Goal: Transaction & Acquisition: Book appointment/travel/reservation

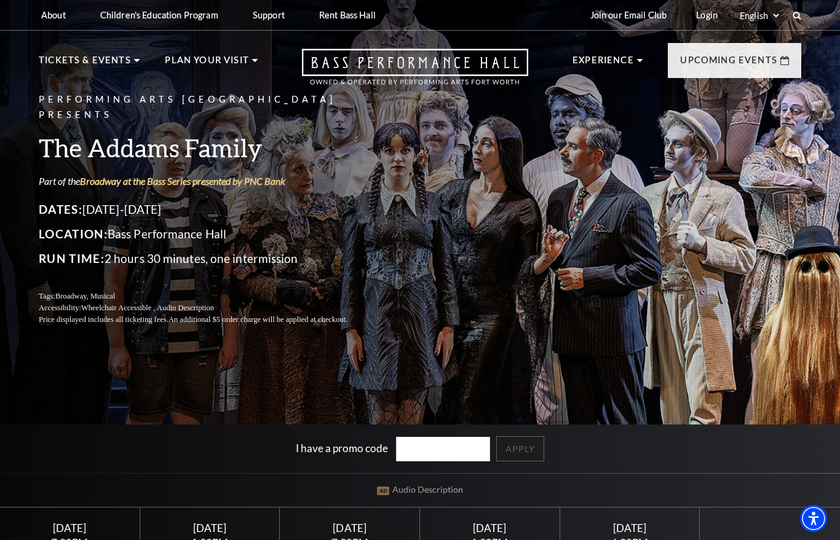
click at [87, 69] on p "Tickets & Events" at bounding box center [85, 64] width 92 height 22
click at [93, 66] on p "Tickets & Events" at bounding box center [85, 64] width 92 height 22
click at [118, 66] on p "Tickets & Events" at bounding box center [85, 64] width 92 height 22
click at [101, 71] on p "Tickets & Events" at bounding box center [85, 64] width 92 height 22
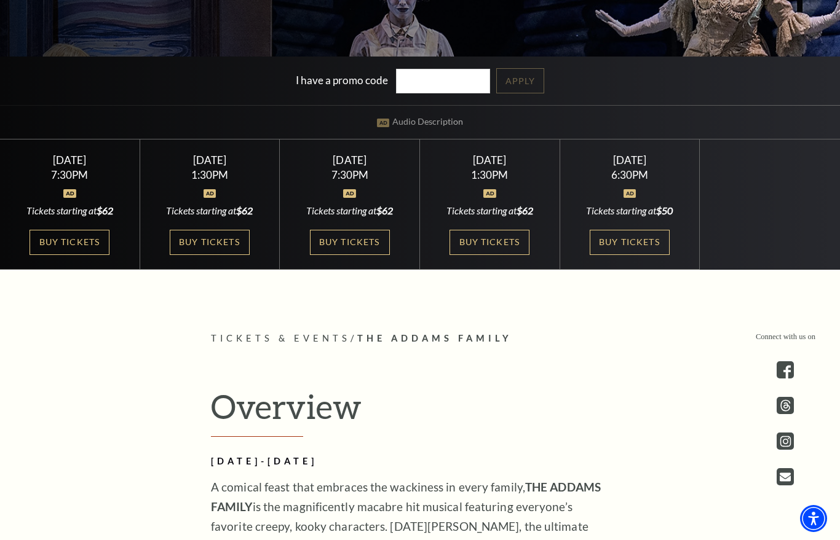
scroll to position [368, 0]
click at [219, 239] on link "Buy Tickets" at bounding box center [210, 243] width 80 height 25
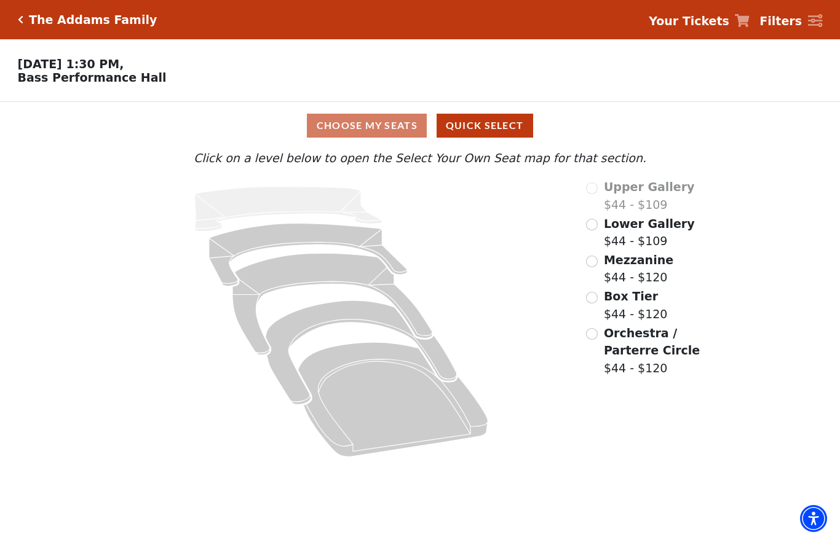
click at [596, 335] on input "Orchestra / Parterre Circle$44 - $120\a" at bounding box center [592, 334] width 12 height 12
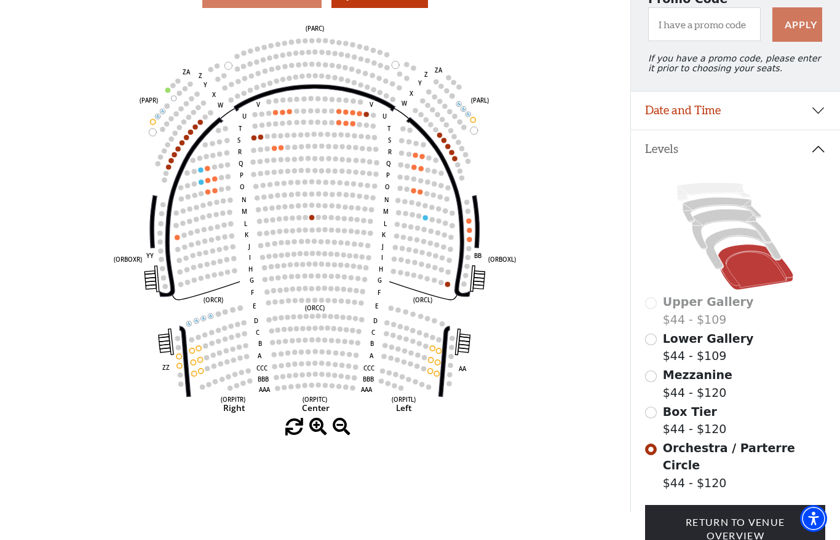
scroll to position [129, 0]
click at [272, 139] on circle at bounding box center [274, 136] width 5 height 5
click at [269, 140] on circle at bounding box center [267, 137] width 5 height 5
click at [277, 147] on icon "Left (ORPITL) Right (ORPITR) Center (ORPITC) ZZ AA YY BB ZA ZA (ORCL) (ORCR) (O…" at bounding box center [314, 219] width 567 height 399
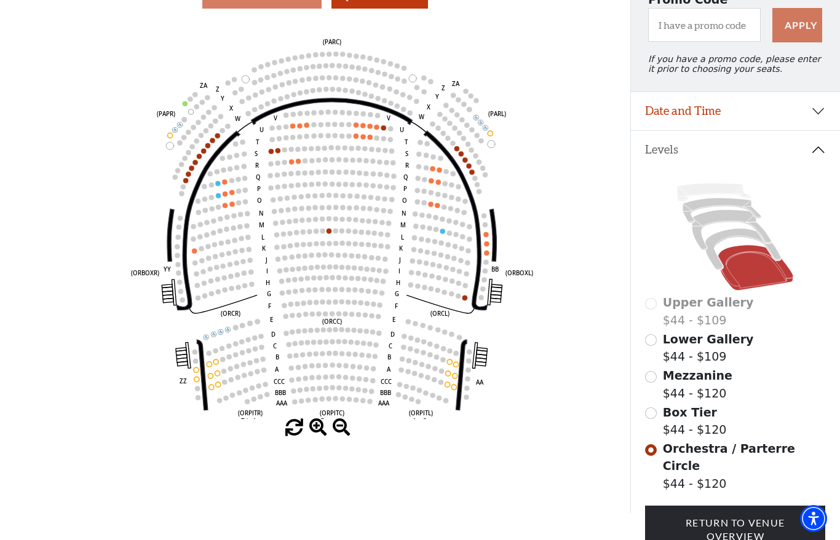
click at [297, 164] on circle at bounding box center [298, 161] width 5 height 5
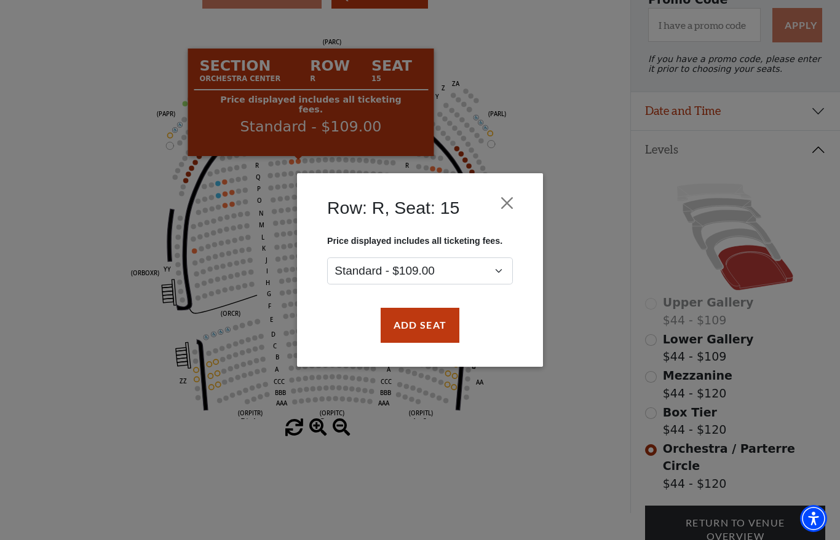
click at [302, 160] on div "Row: R, Seat: 15 Price displayed includes all ticketing fees. Standard - $109.0…" at bounding box center [420, 270] width 840 height 540
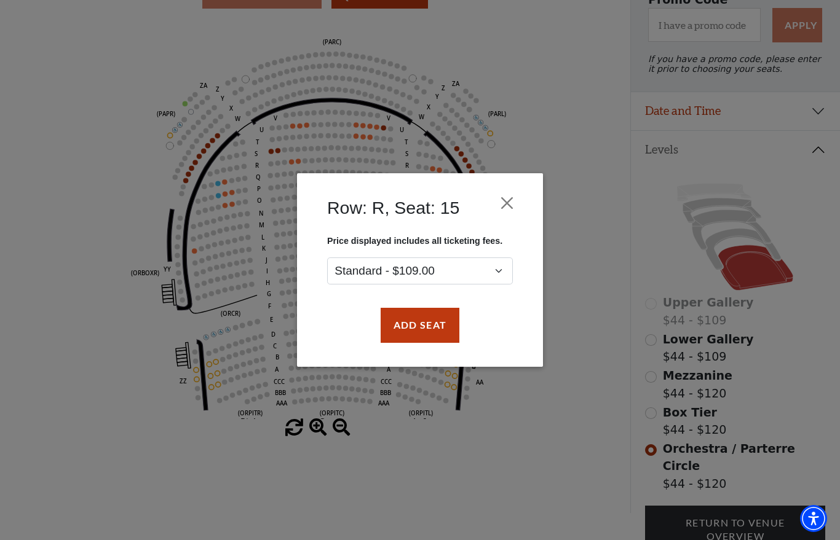
click at [515, 192] on button "Close" at bounding box center [506, 203] width 23 height 23
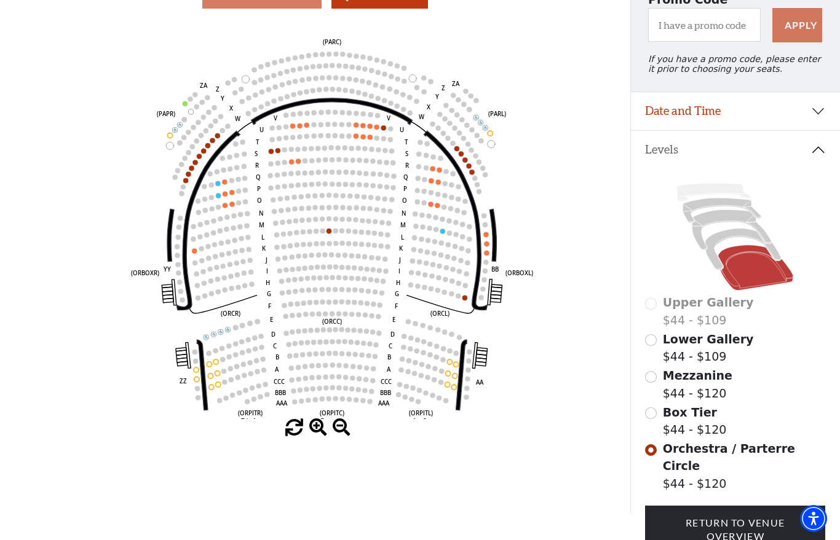
click at [427, 170] on circle at bounding box center [426, 167] width 5 height 5
click at [433, 182] on circle at bounding box center [430, 180] width 5 height 5
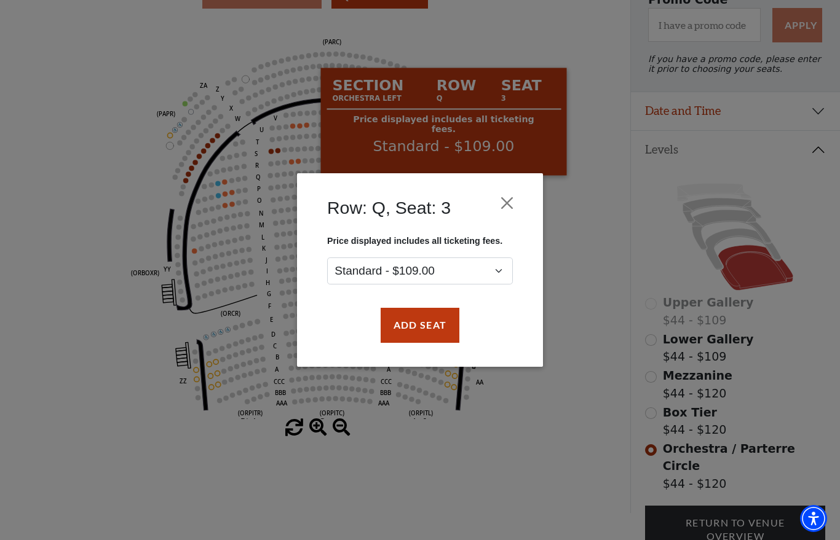
click at [508, 196] on button "Close" at bounding box center [506, 203] width 23 height 23
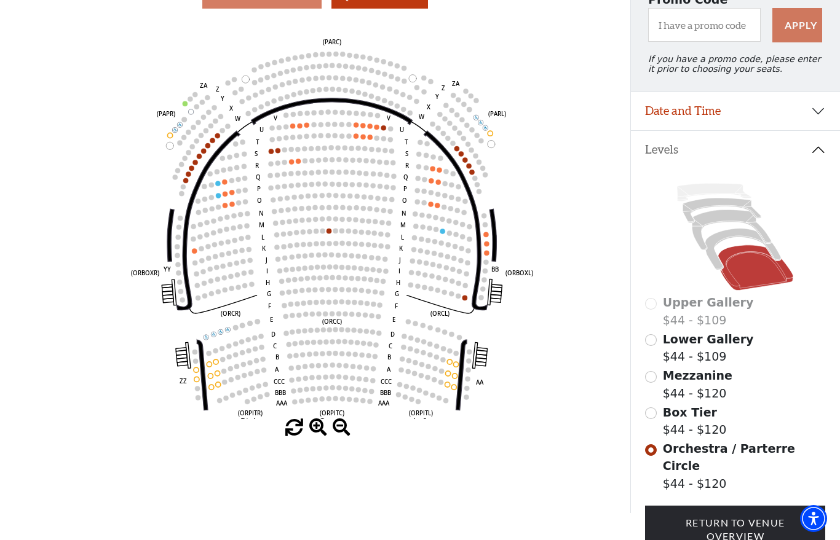
click at [646, 416] on input "Box Tier$44 - $120\a" at bounding box center [651, 414] width 12 height 12
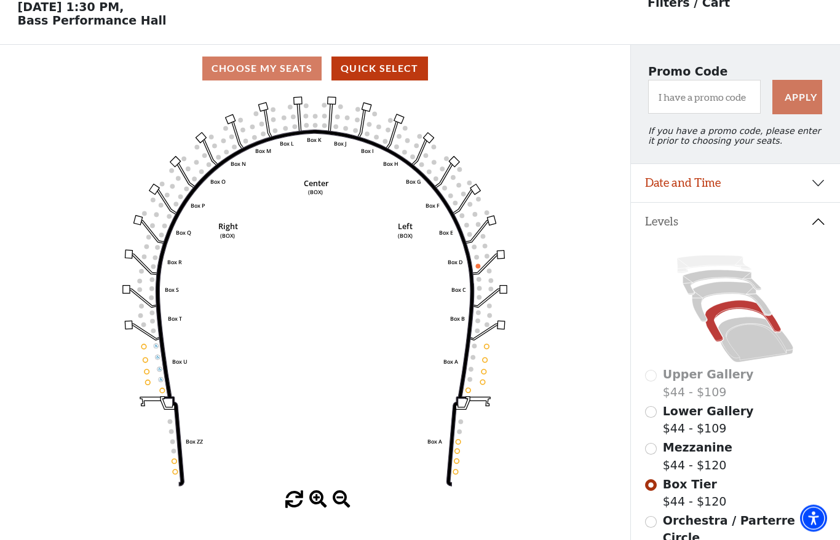
scroll to position [57, 0]
click at [653, 449] on input "Mezzanine$44 - $120\a" at bounding box center [651, 449] width 12 height 12
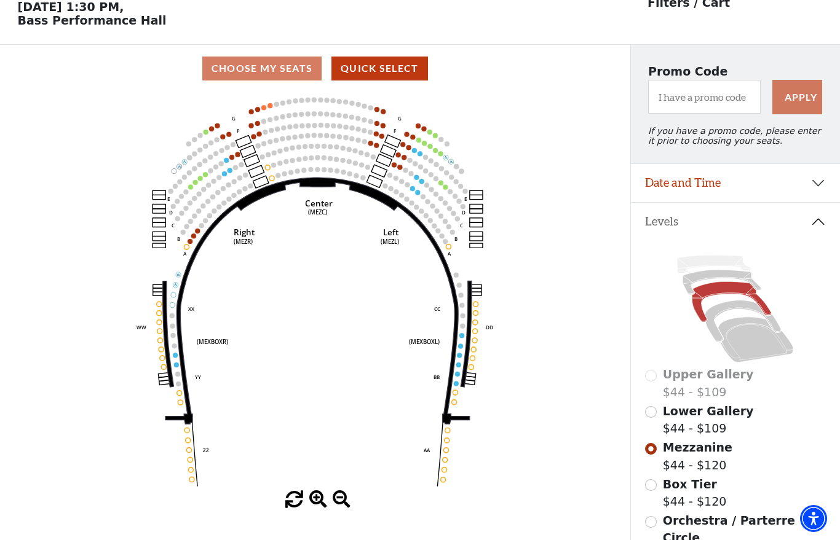
click at [197, 234] on circle at bounding box center [197, 231] width 5 height 5
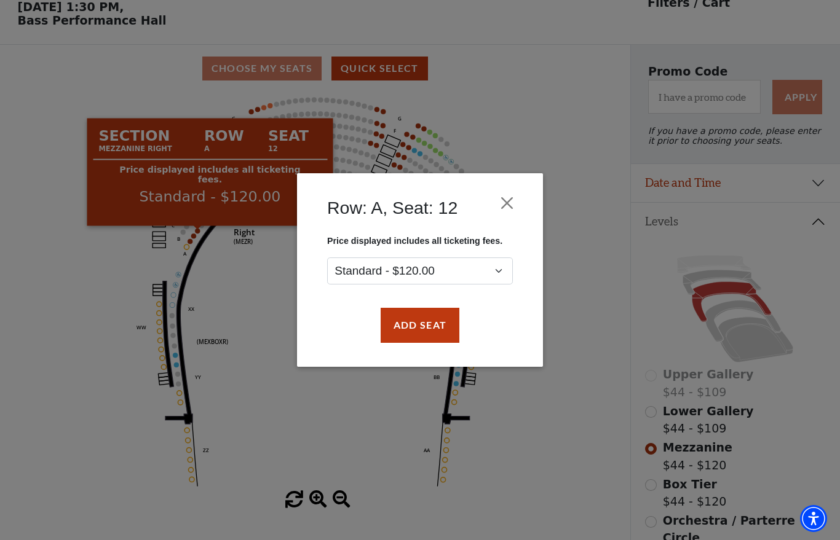
click at [507, 200] on button "Close" at bounding box center [506, 203] width 23 height 23
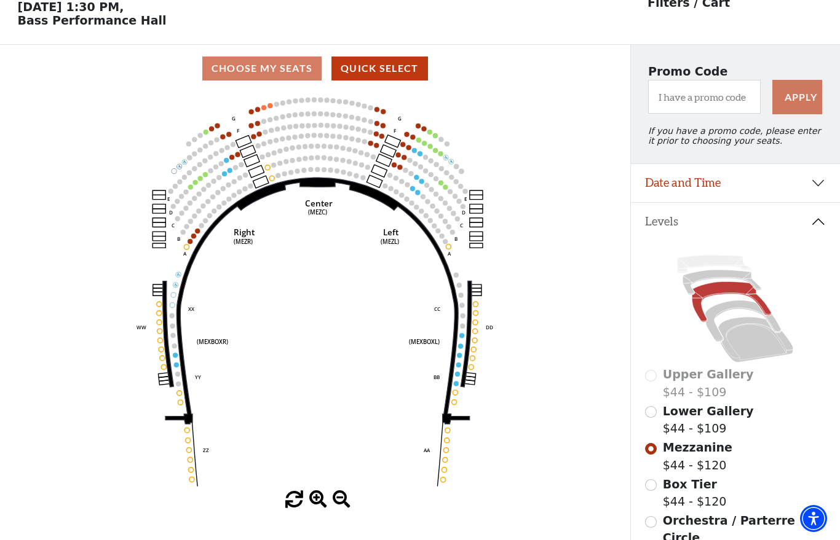
click at [401, 164] on icon "Center (MEZC) Right (MEZR) Left (MEZL) (MEXBOXR) (MEXBOXL) XX WW CC DD YY BB ZZ…" at bounding box center [314, 291] width 567 height 399
click at [404, 170] on circle at bounding box center [405, 170] width 5 height 5
click at [411, 146] on icon "Center (MEZC) Right (MEZR) Left (MEZL) (MEXBOXR) (MEXBOXL) XX WW CC DD YY BB ZZ…" at bounding box center [314, 291] width 567 height 399
click at [400, 163] on icon "Center (MEZC) Right (MEZR) Left (MEZL) (MEXBOXR) (MEXBOXL) XX WW CC DD YY BB ZZ…" at bounding box center [314, 291] width 567 height 399
click at [407, 144] on icon "Center (MEZC) Right (MEZR) Left (MEZL) (MEXBOXR) (MEXBOXL) XX WW CC DD YY BB ZZ…" at bounding box center [314, 291] width 567 height 399
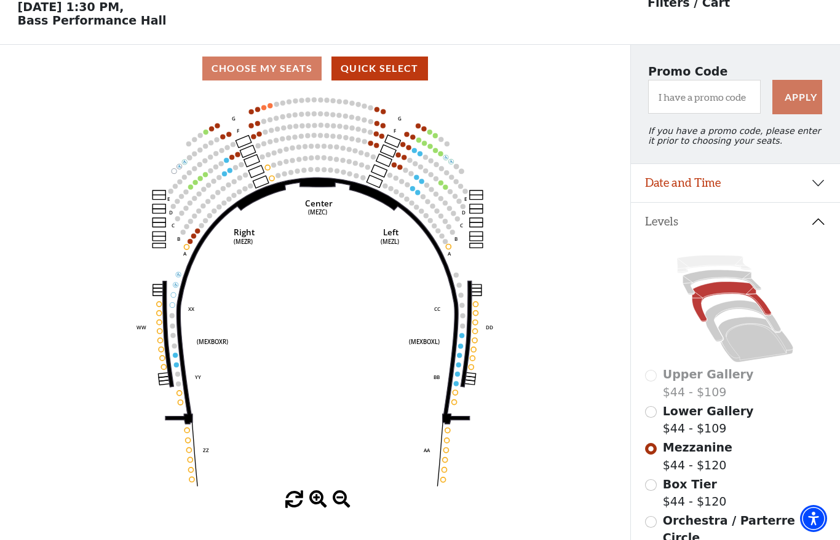
click at [425, 128] on use "Seat Selected" at bounding box center [424, 129] width 6 height 6
click at [427, 128] on icon "Center (MEZC) Right (MEZR) Left (MEZL) (MEXBOXR) (MEXBOXL) XX WW CC DD YY BB ZZ…" at bounding box center [314, 291] width 567 height 399
click at [411, 140] on circle at bounding box center [413, 137] width 5 height 5
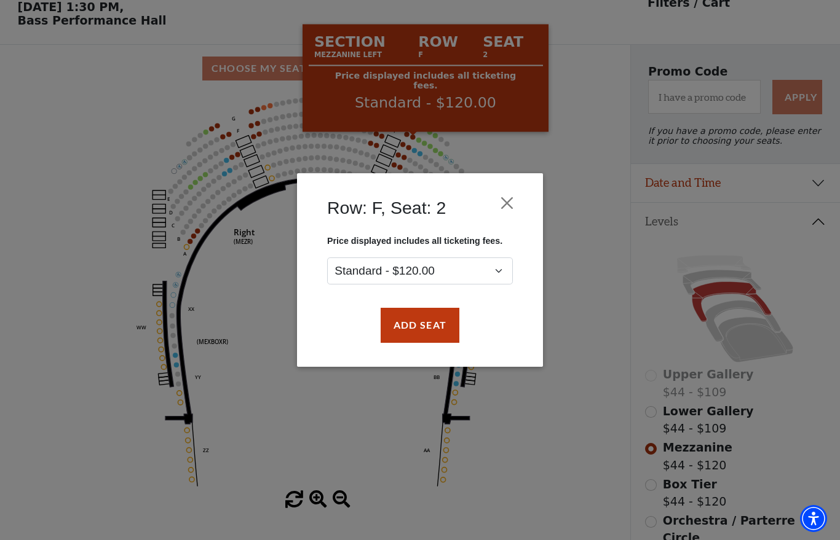
click at [518, 194] on button "Close" at bounding box center [506, 203] width 23 height 23
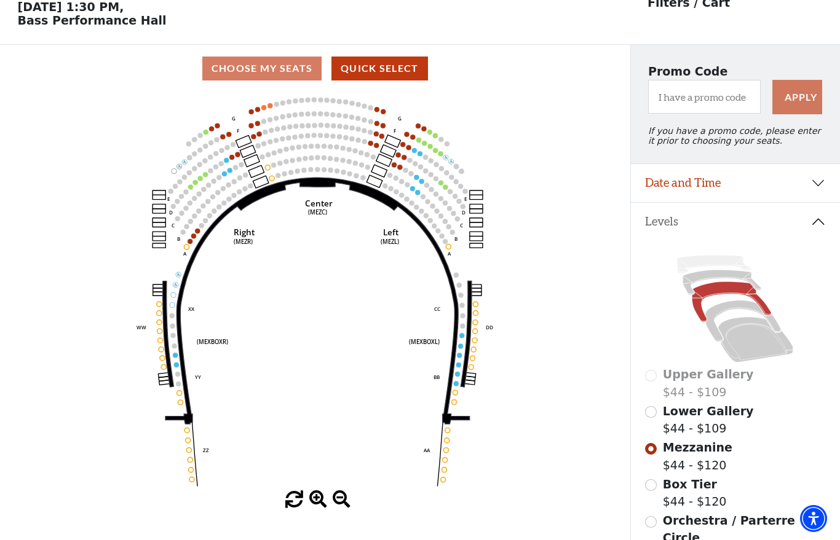
click at [650, 418] on input "Lower Gallery$44 - $109\a" at bounding box center [651, 412] width 12 height 12
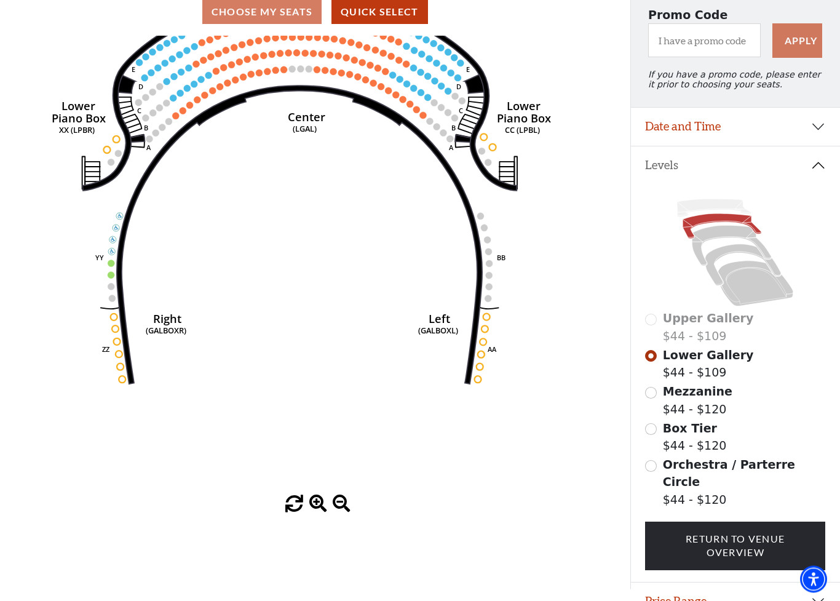
scroll to position [0, 0]
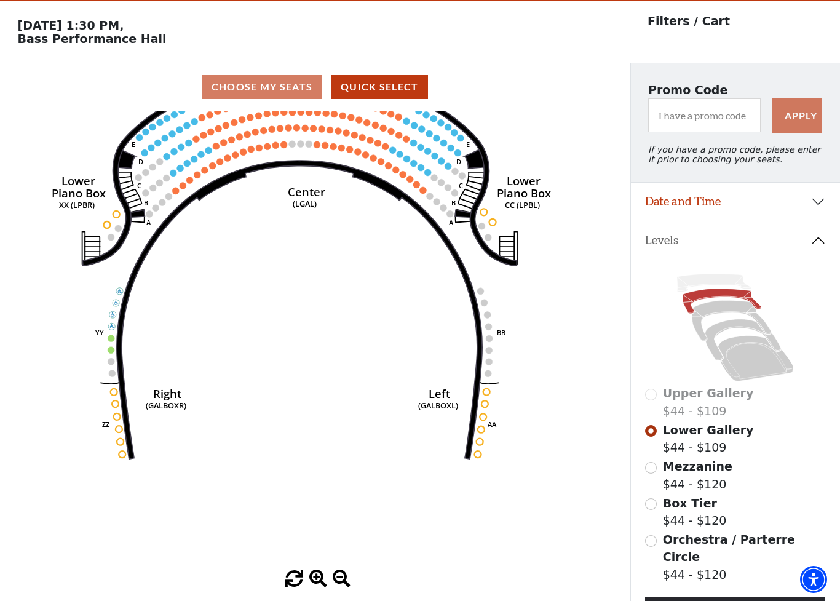
click at [653, 535] on input "Orchestra / Parterre Circle$44 - $120\a" at bounding box center [651, 541] width 12 height 12
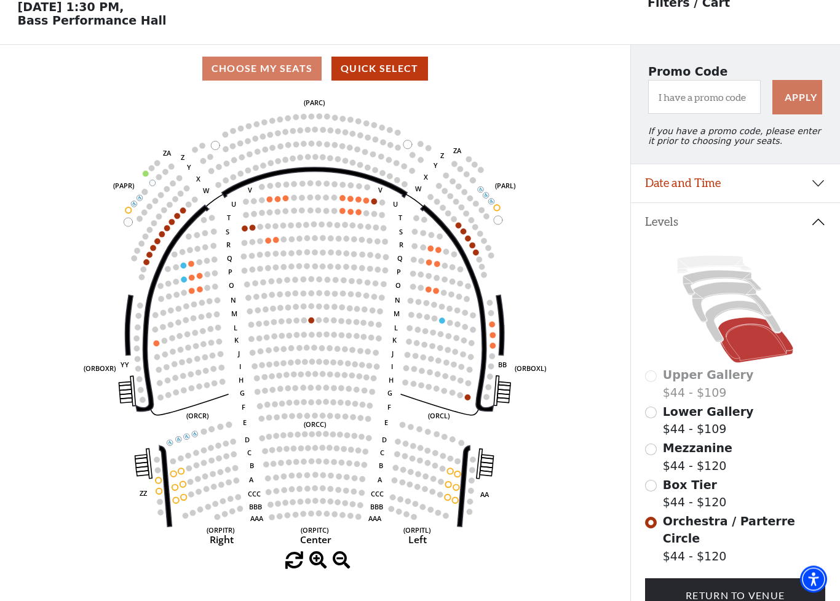
scroll to position [57, 0]
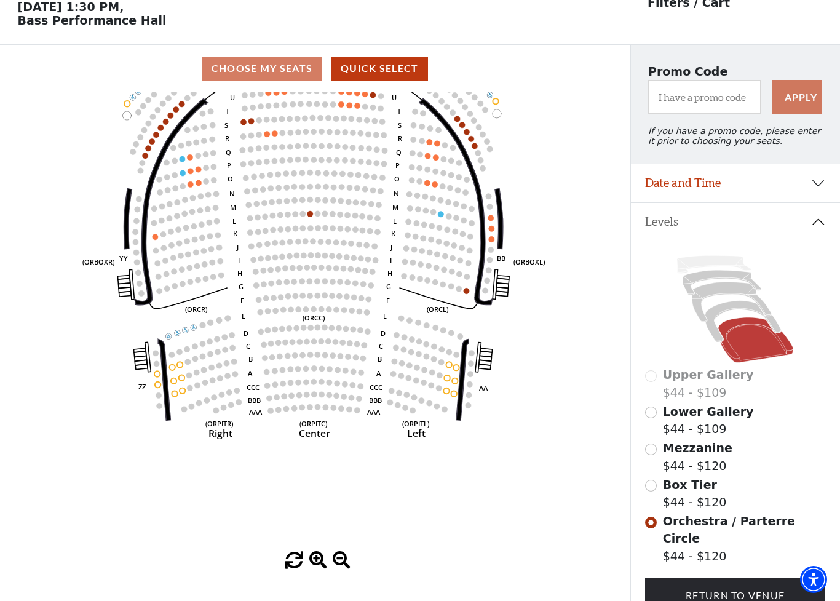
click at [647, 418] on input "Lower Gallery$44 - $109\a" at bounding box center [651, 412] width 12 height 12
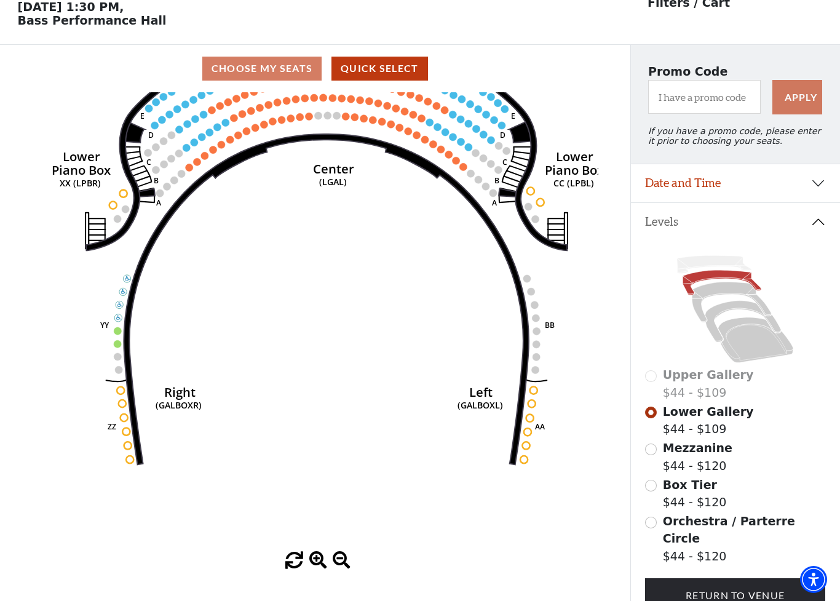
click at [353, 120] on circle at bounding box center [354, 116] width 7 height 7
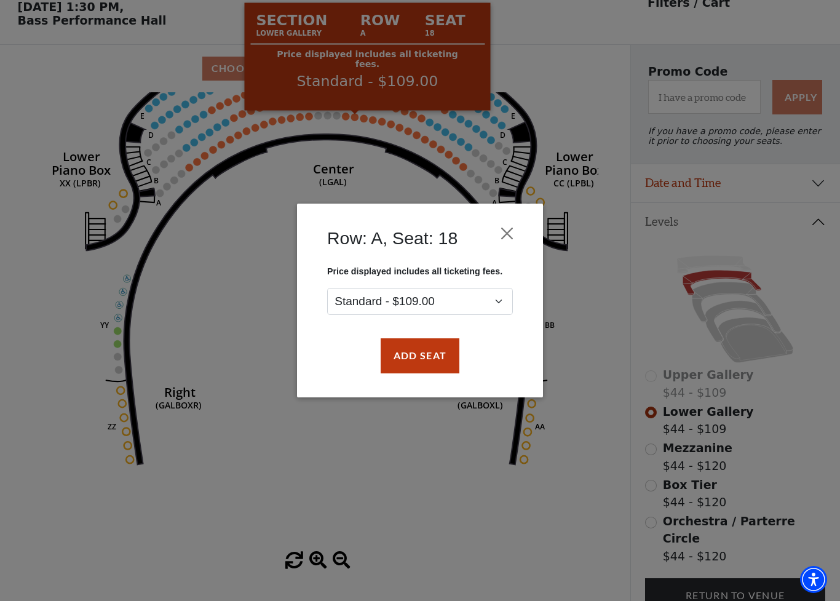
click at [518, 223] on button "Close" at bounding box center [506, 233] width 23 height 23
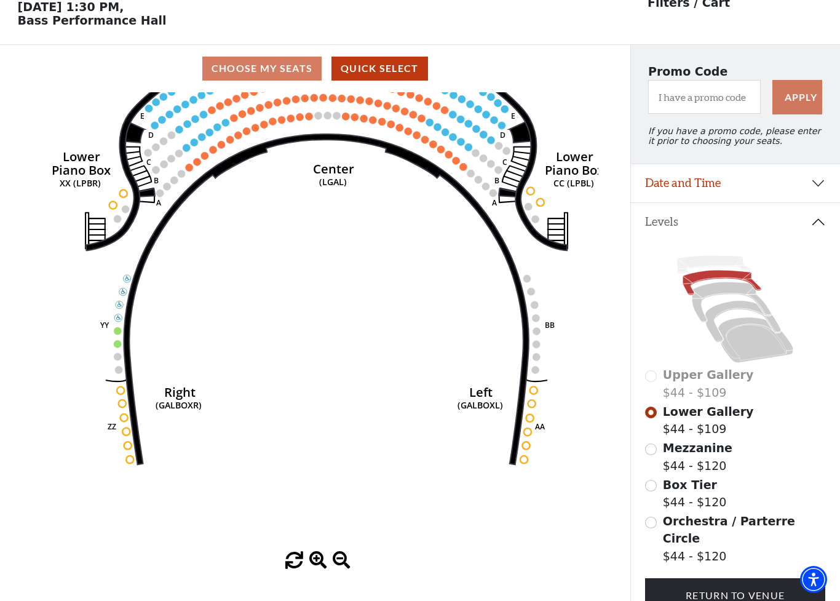
click at [420, 132] on icon "Right (GALBOXR) E D C B A E D C B A YY ZZ Left (GALBOXL) BB AA Center Lower Pia…" at bounding box center [314, 321] width 567 height 459
click at [436, 146] on circle at bounding box center [433, 143] width 7 height 7
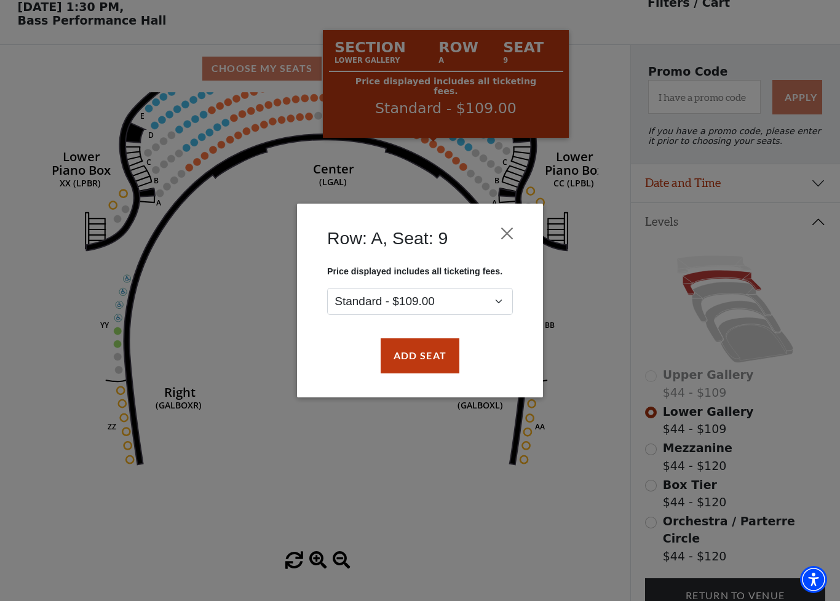
click at [522, 208] on div "Row: A, Seat: 9 Price displayed includes all ticketing fees. Standard - $109.00…" at bounding box center [420, 300] width 246 height 194
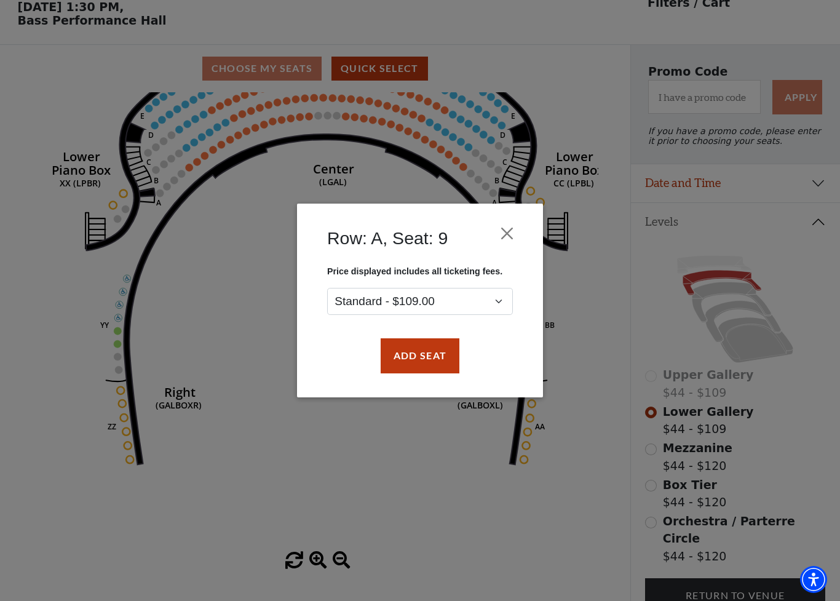
click at [511, 230] on button "Close" at bounding box center [506, 233] width 23 height 23
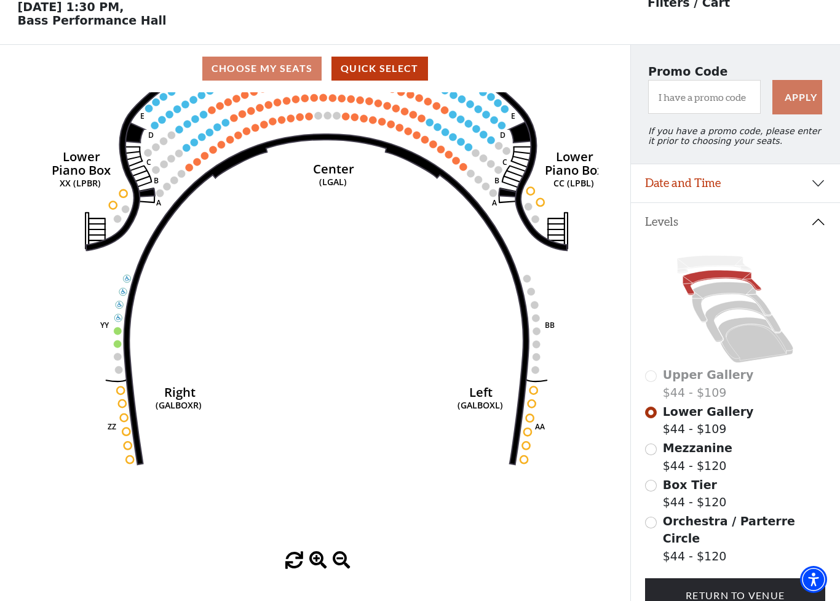
click at [452, 131] on icon "Right (GALBOXR) E D C B A E D C B A YY ZZ Left (GALBOXL) BB AA Center Lower Pia…" at bounding box center [314, 321] width 567 height 459
click at [448, 127] on icon "Right (GALBOXR) E D C B A E D C B A YY ZZ Left (GALBOXL) BB AA Center Lower Pia…" at bounding box center [314, 321] width 567 height 459
click at [454, 135] on icon "Right (GALBOXR) E D C B A E D C B A YY ZZ Left (GALBOXL) BB AA Center Lower Pia…" at bounding box center [314, 321] width 567 height 459
click at [458, 143] on circle at bounding box center [460, 141] width 7 height 7
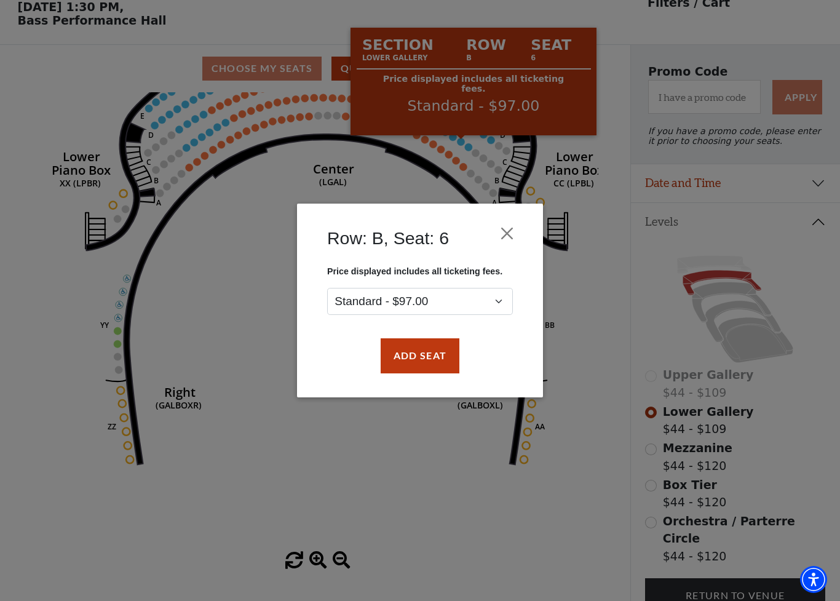
click at [516, 224] on button "Close" at bounding box center [506, 233] width 23 height 23
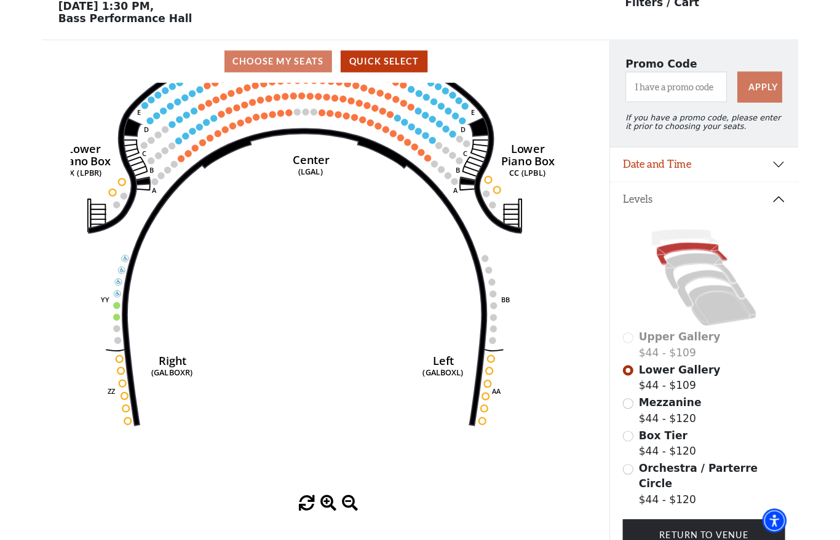
scroll to position [0, 0]
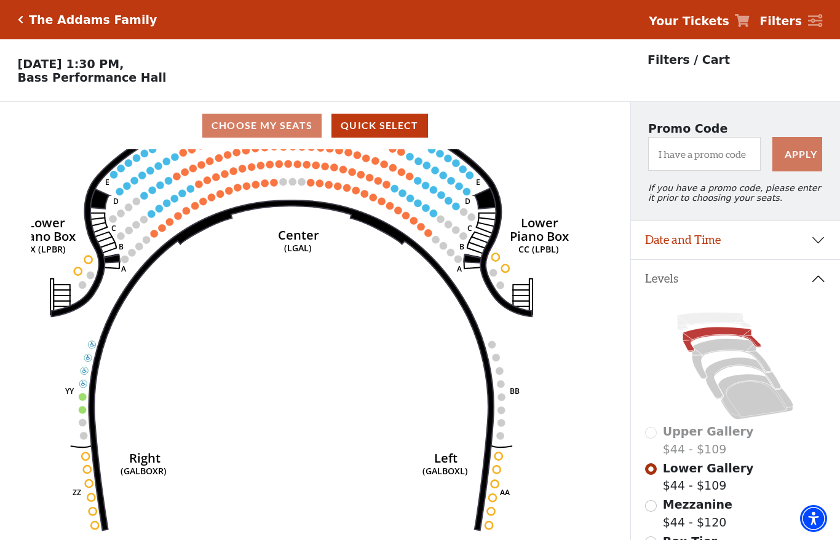
click at [20, 22] on icon "Click here to go back to filters" at bounding box center [21, 19] width 6 height 9
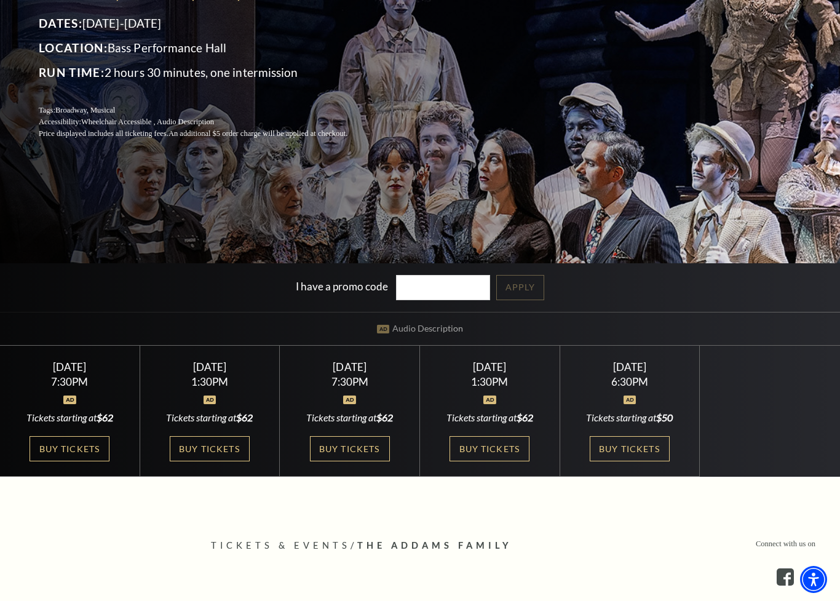
scroll to position [216, 0]
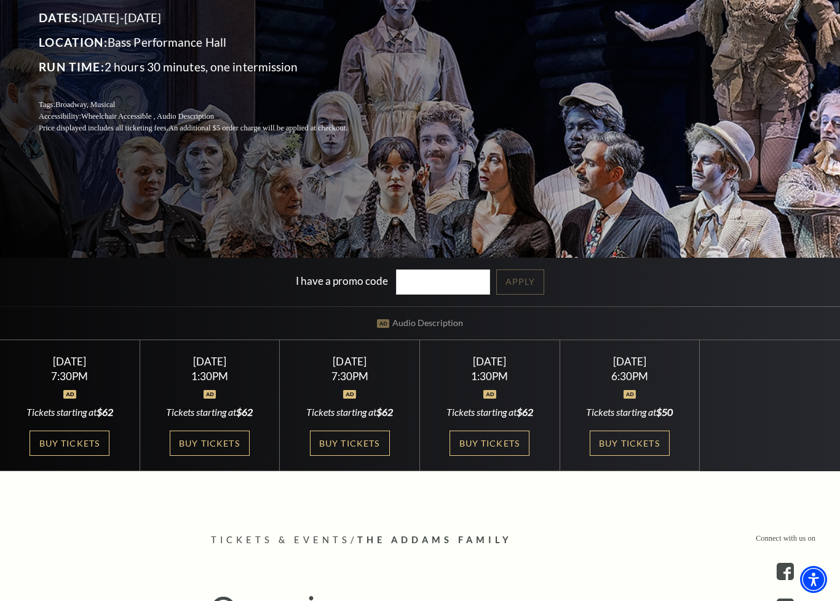
click at [497, 444] on link "Buy Tickets" at bounding box center [489, 442] width 80 height 25
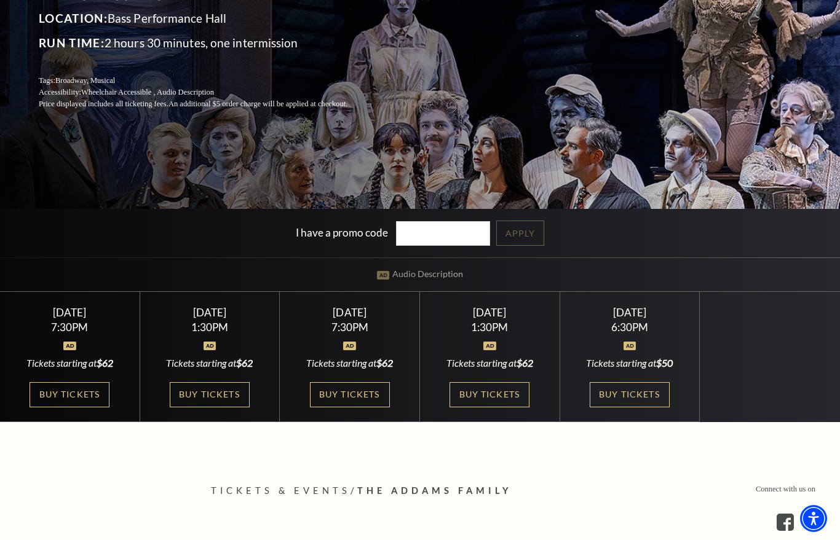
click at [215, 387] on link "Buy Tickets" at bounding box center [210, 394] width 80 height 25
click at [363, 393] on link "Buy Tickets" at bounding box center [350, 394] width 80 height 25
click at [74, 382] on link "Buy Tickets" at bounding box center [70, 394] width 80 height 25
click at [633, 393] on link "Buy Tickets" at bounding box center [630, 394] width 80 height 25
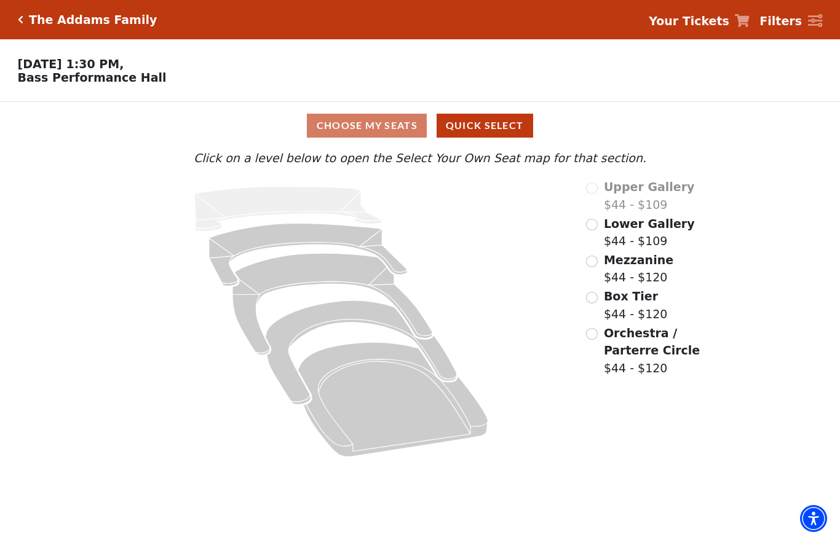
click at [587, 342] on div "Orchestra / Parterre Circle $44 - $120" at bounding box center [656, 351] width 140 height 53
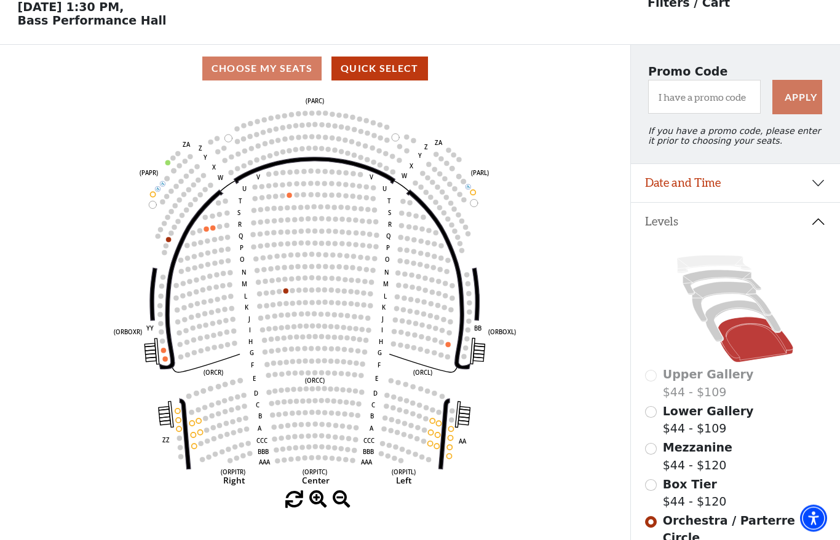
scroll to position [57, 0]
click at [218, 229] on circle at bounding box center [219, 226] width 5 height 5
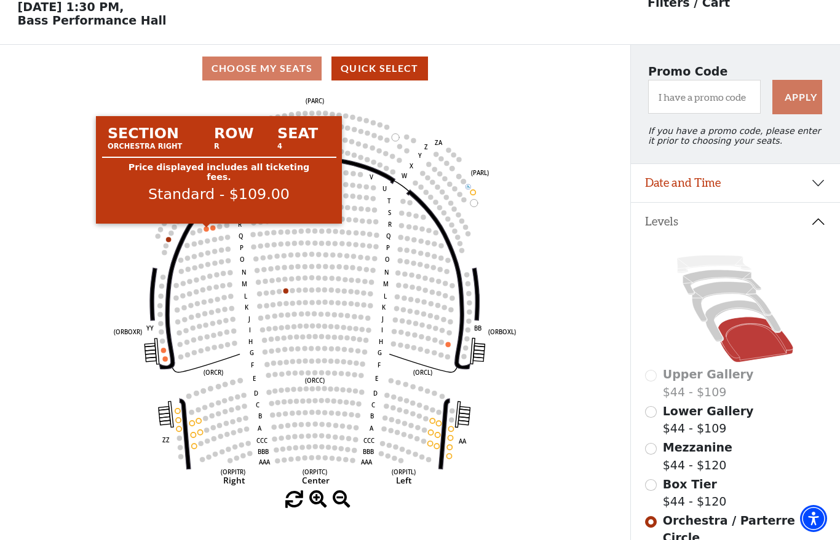
click at [206, 230] on circle at bounding box center [206, 228] width 5 height 5
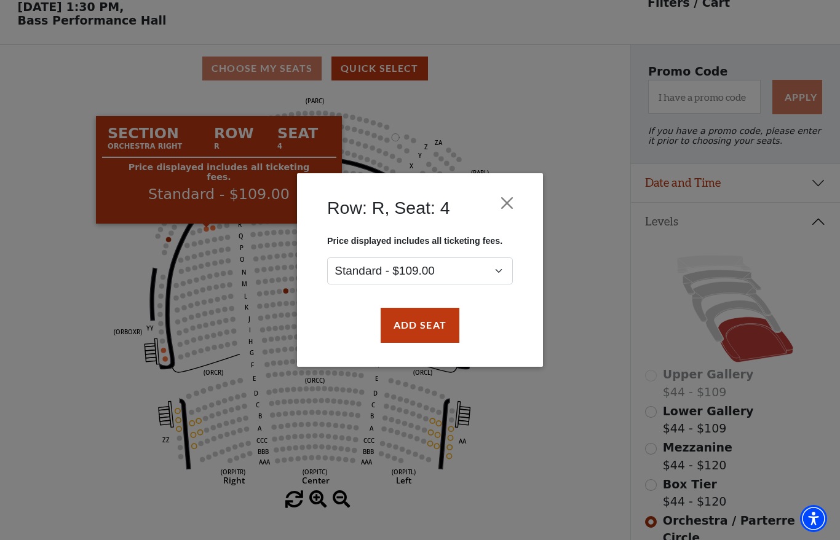
click at [505, 199] on button "Close" at bounding box center [506, 203] width 23 height 23
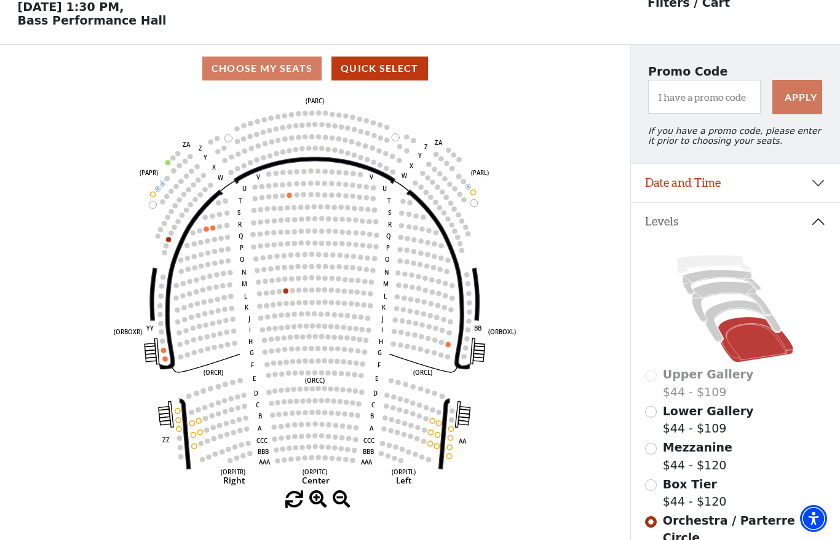
click at [283, 74] on div "Choose My Seats Quick Select" at bounding box center [315, 69] width 630 height 24
click at [656, 483] on div "Box Tier $44 - $120" at bounding box center [735, 493] width 180 height 35
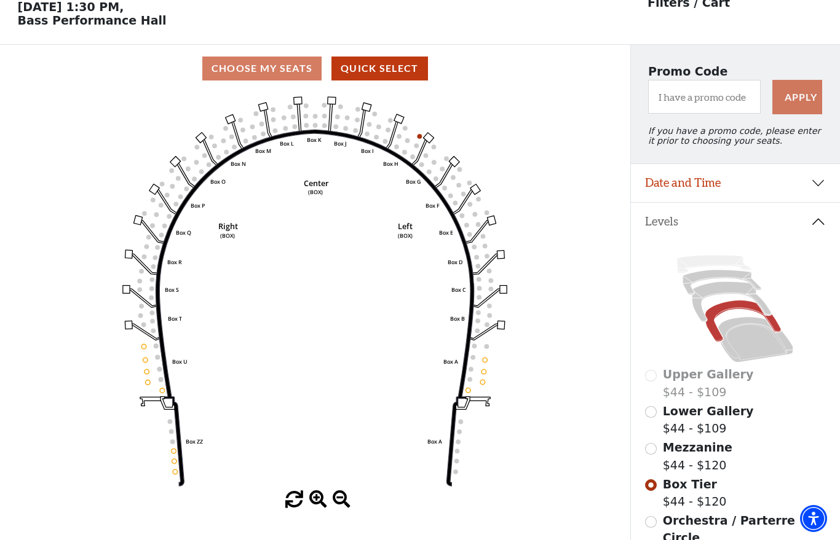
click at [650, 446] on input "Mezzanine$44 - $120\a" at bounding box center [651, 449] width 12 height 12
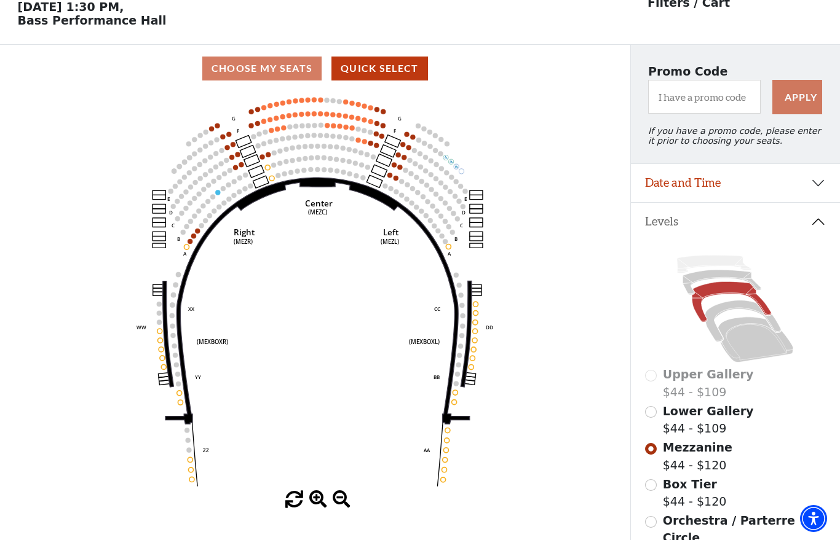
click at [399, 170] on circle at bounding box center [400, 167] width 5 height 5
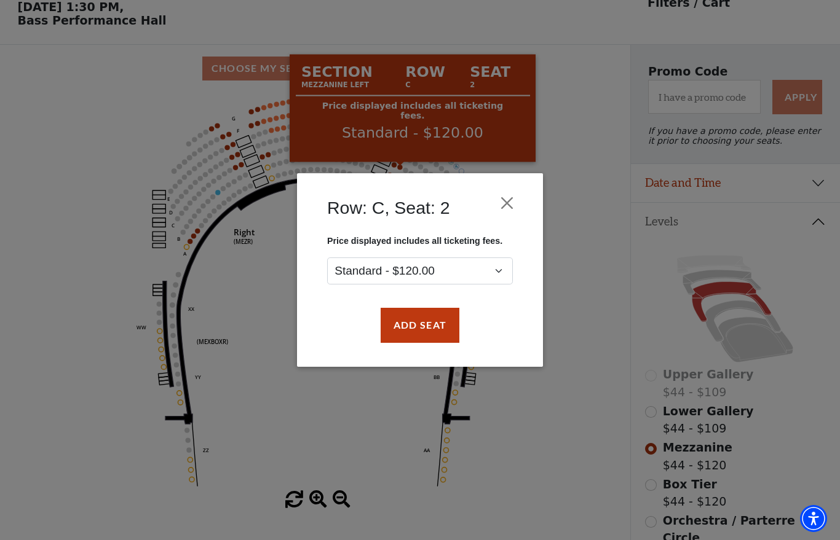
click at [516, 199] on button "Close" at bounding box center [506, 203] width 23 height 23
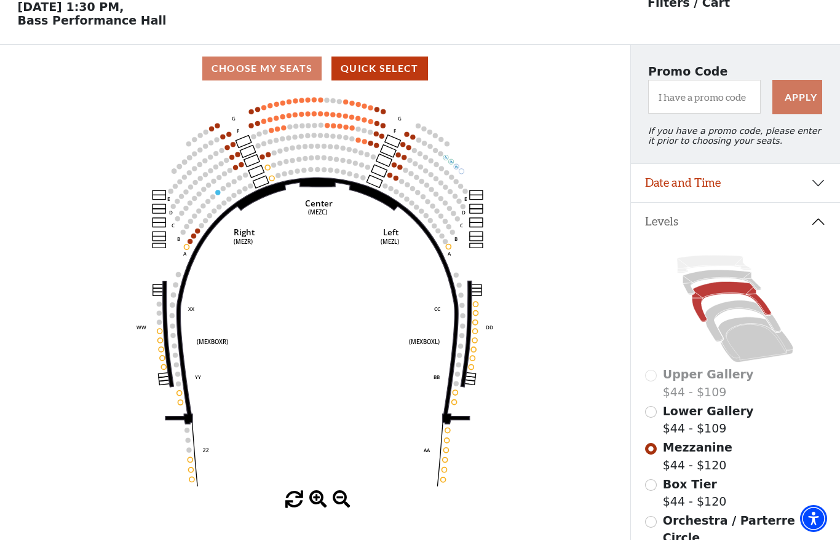
click at [198, 233] on circle at bounding box center [197, 231] width 5 height 5
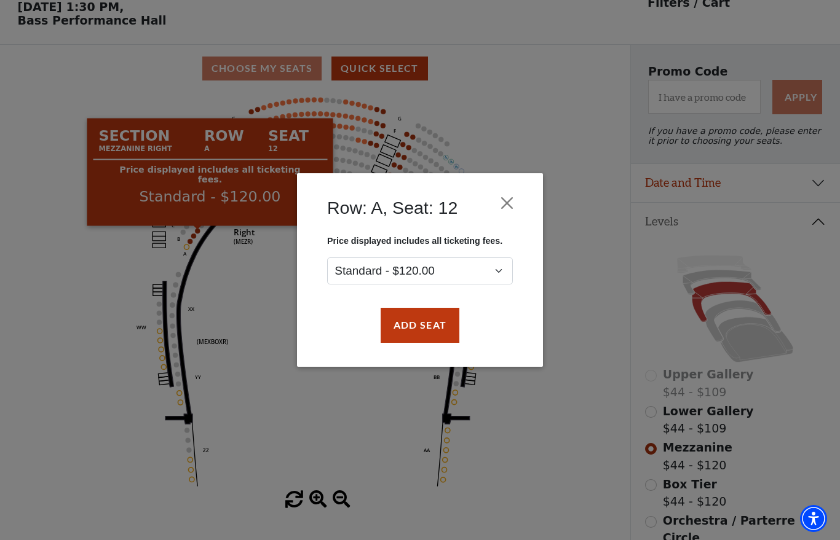
click at [507, 195] on button "Close" at bounding box center [506, 203] width 23 height 23
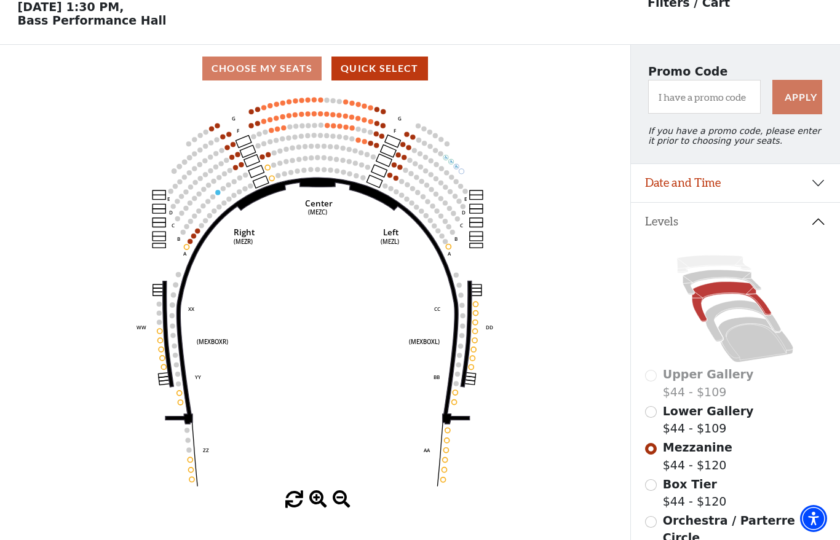
click at [652, 414] on input "Lower Gallery$44 - $109\a" at bounding box center [651, 412] width 12 height 12
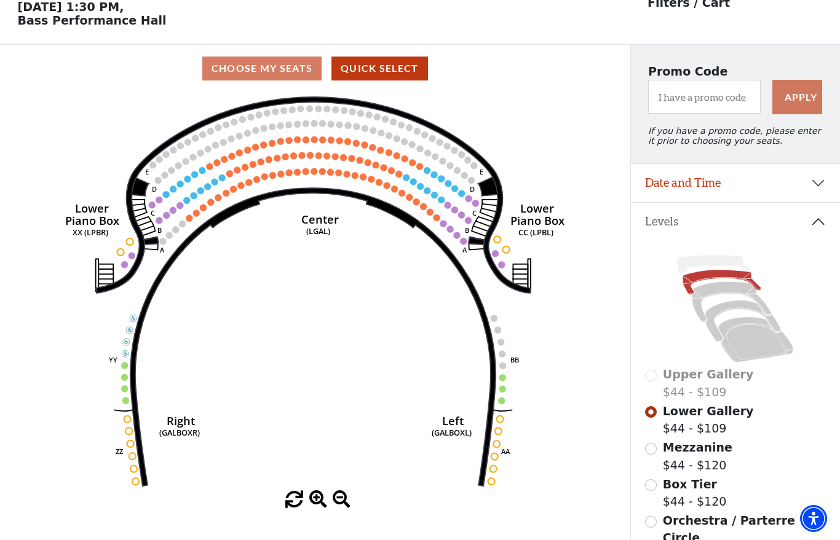
click at [503, 265] on circle at bounding box center [501, 264] width 7 height 7
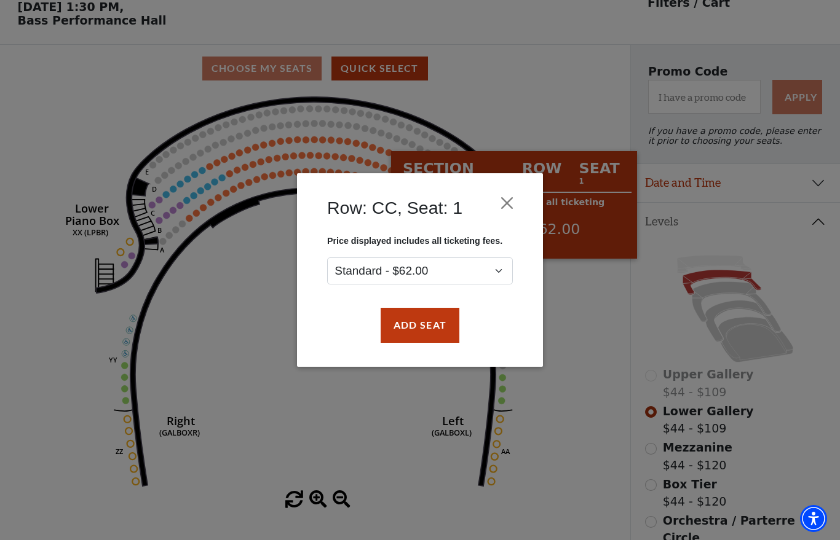
click at [501, 202] on button "Close" at bounding box center [506, 203] width 23 height 23
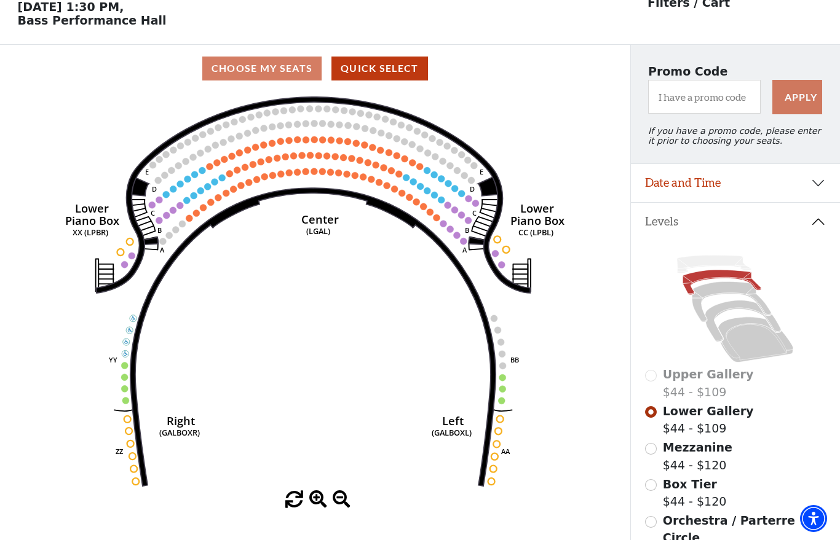
click at [313, 172] on circle at bounding box center [314, 171] width 7 height 7
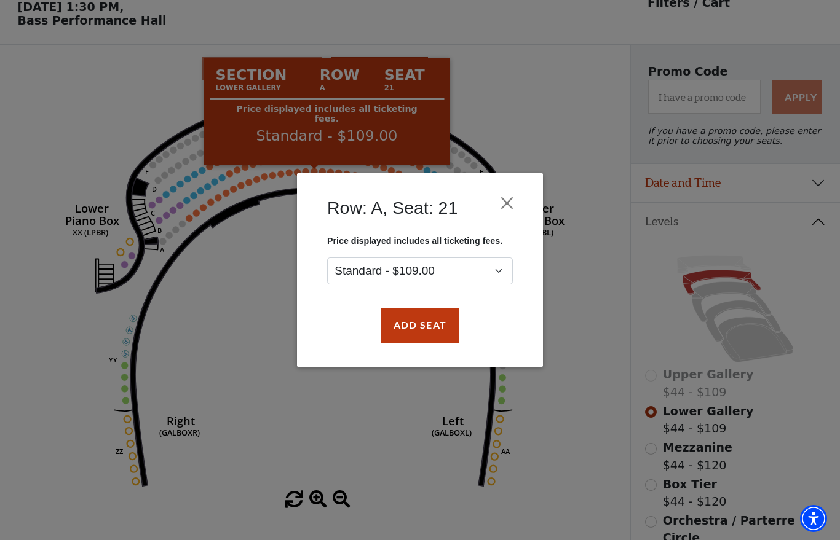
click at [509, 200] on button "Close" at bounding box center [506, 203] width 23 height 23
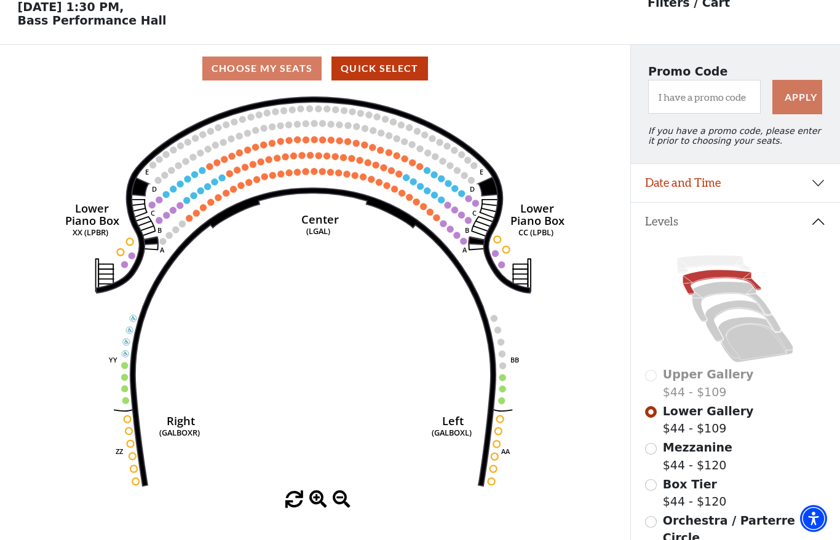
click at [731, 310] on icon at bounding box center [743, 321] width 76 height 41
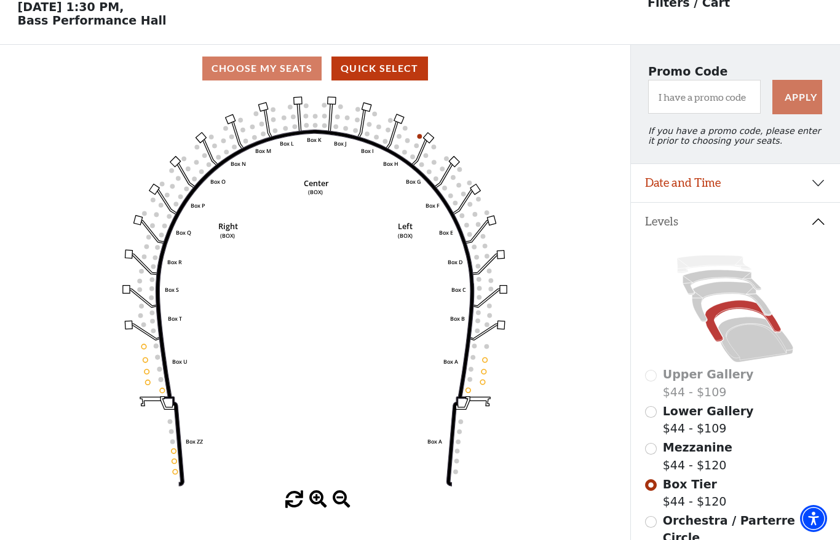
click at [735, 293] on icon at bounding box center [731, 302] width 79 height 41
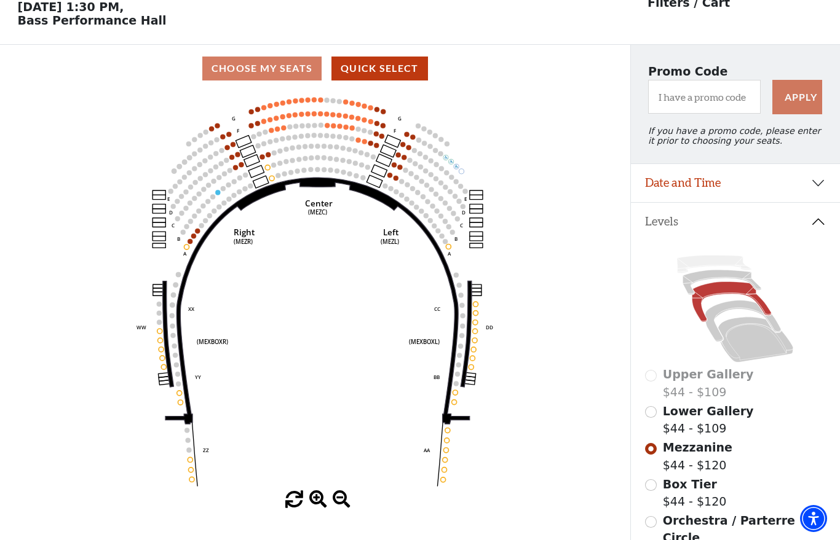
click at [757, 355] on icon at bounding box center [755, 339] width 75 height 45
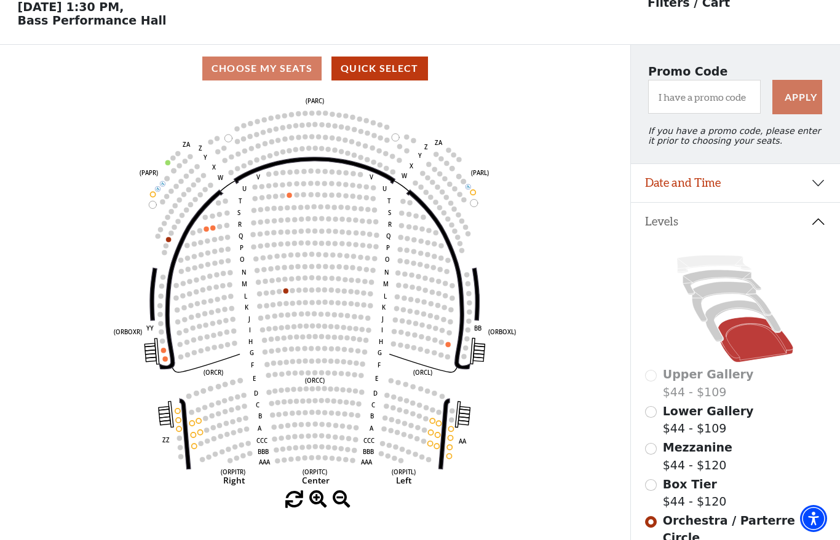
click at [432, 441] on icon "Left (ORPITL) Right (ORPITR) Center (ORPITC) ZZ AA YY BB ZA ZA (ORCL) (ORCR) (O…" at bounding box center [314, 291] width 567 height 399
click at [438, 432] on icon "Left (ORPITL) Right (ORPITR) Center (ORPITC) ZZ AA YY BB ZA ZA (ORCL) (ORCR) (O…" at bounding box center [314, 291] width 567 height 399
click at [434, 424] on circle at bounding box center [432, 421] width 5 height 5
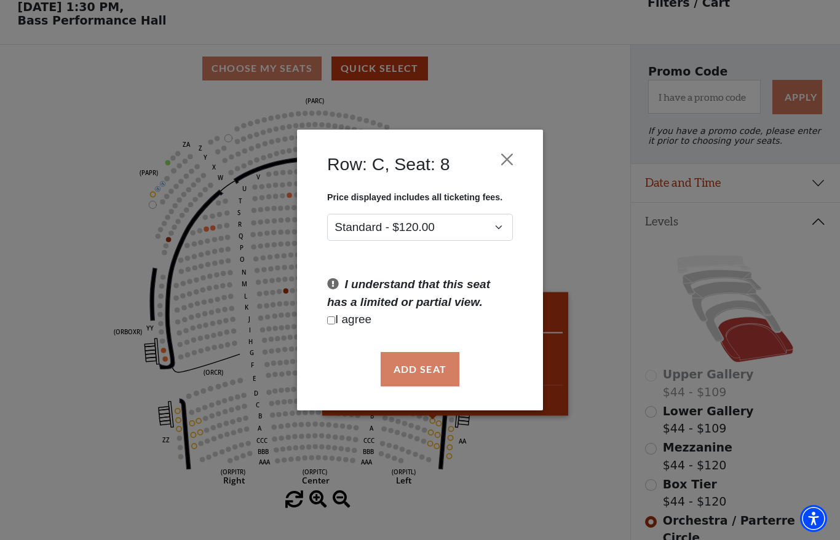
click at [518, 151] on button "Close" at bounding box center [506, 159] width 23 height 23
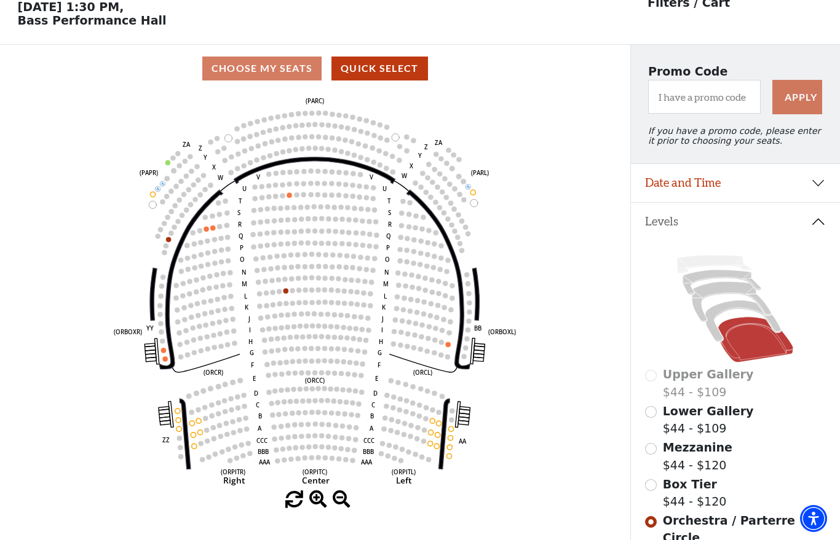
click at [431, 422] on circle at bounding box center [432, 421] width 5 height 5
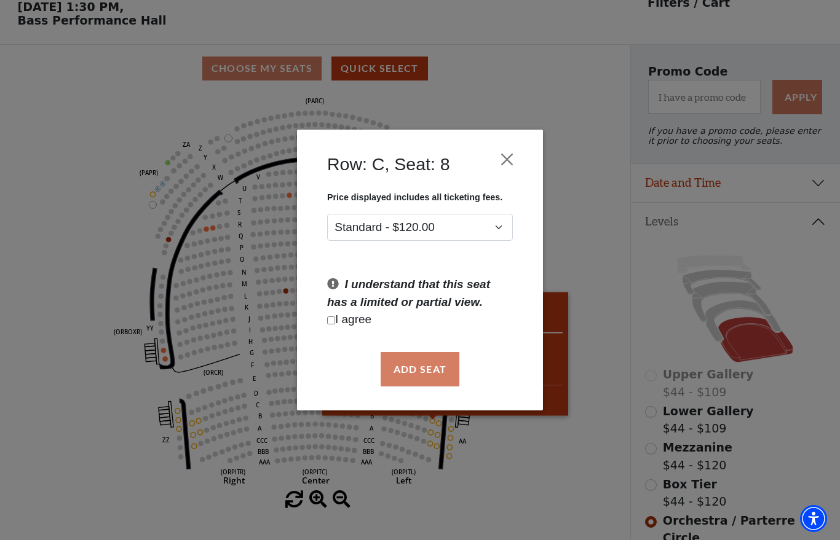
click at [503, 162] on button "Close" at bounding box center [506, 159] width 23 height 23
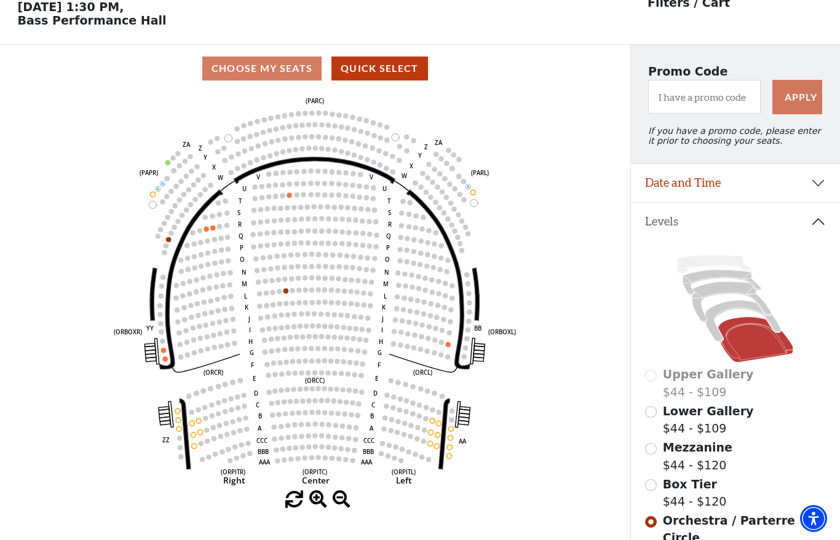
click at [215, 231] on circle at bounding box center [212, 228] width 5 height 5
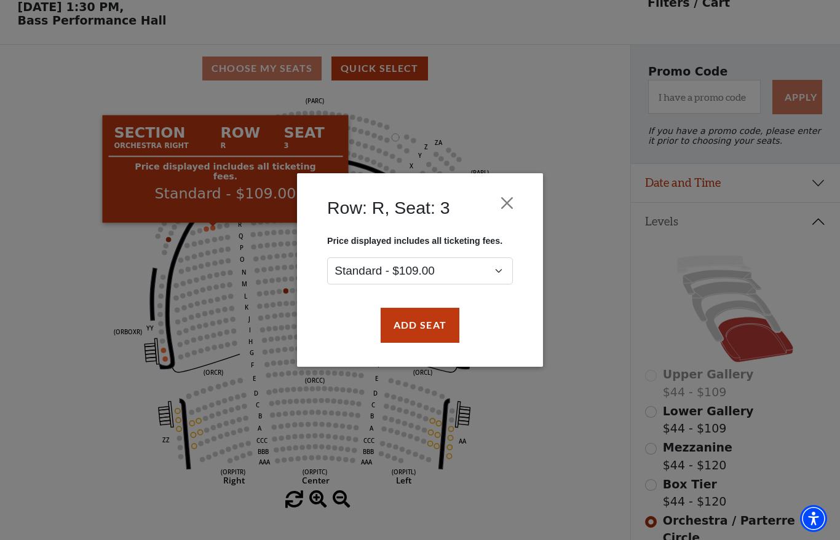
click at [510, 197] on button "Close" at bounding box center [506, 203] width 23 height 23
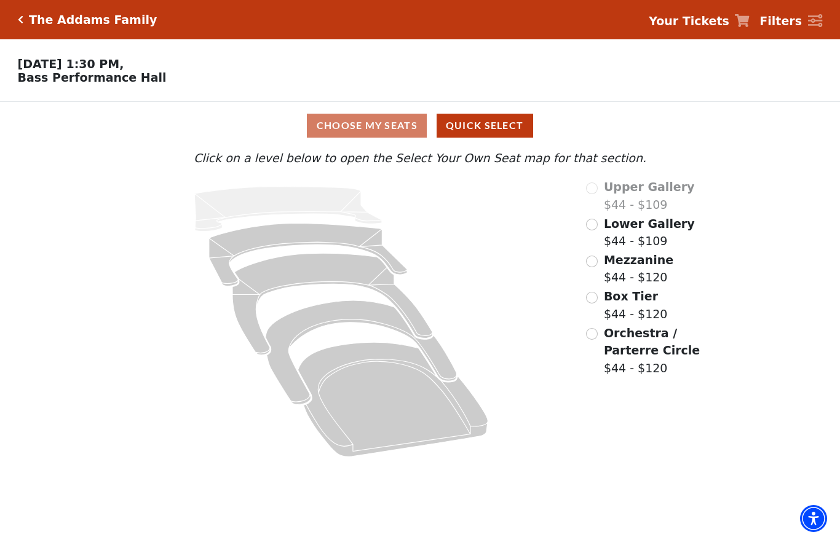
click at [596, 296] on input "Box Tier$44 - $120\a" at bounding box center [592, 298] width 12 height 12
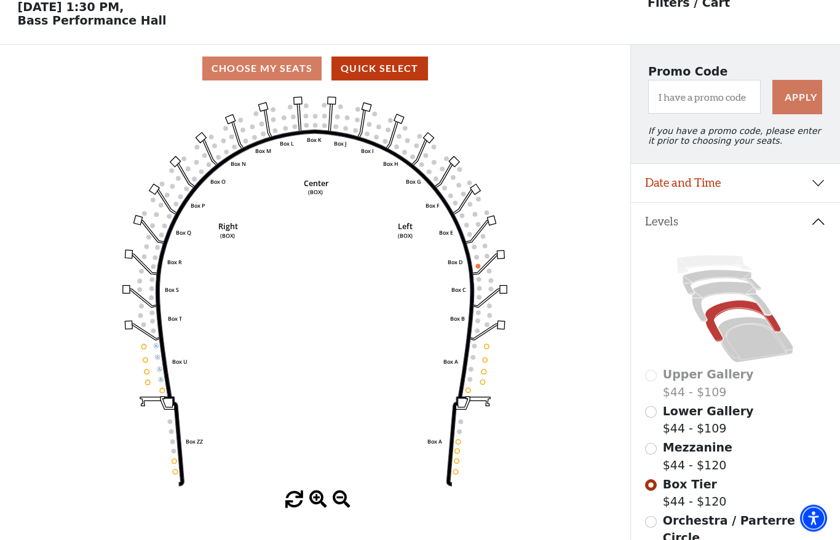
scroll to position [57, 0]
click at [649, 519] on input "Orchestra / Parterre Circle$44 - $120\a" at bounding box center [651, 522] width 12 height 12
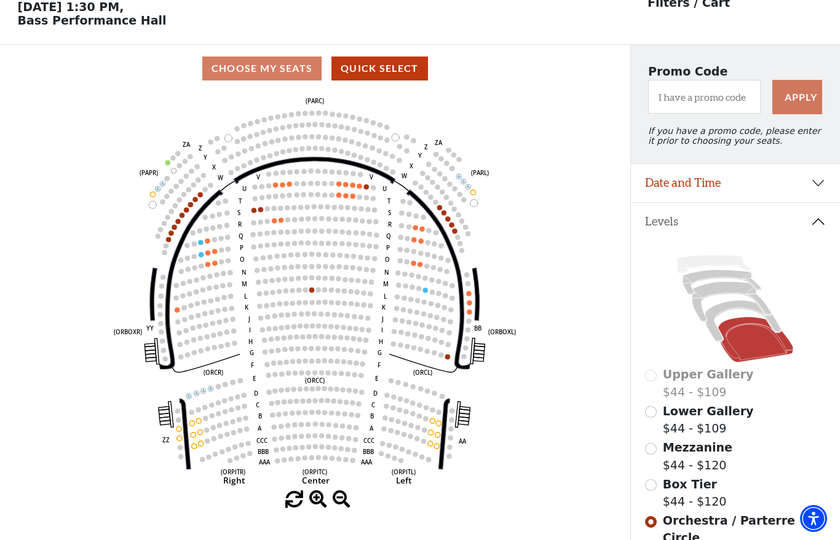
click at [213, 428] on circle at bounding box center [213, 427] width 5 height 5
click at [206, 444] on circle at bounding box center [207, 441] width 5 height 5
click at [198, 435] on circle at bounding box center [200, 432] width 5 height 5
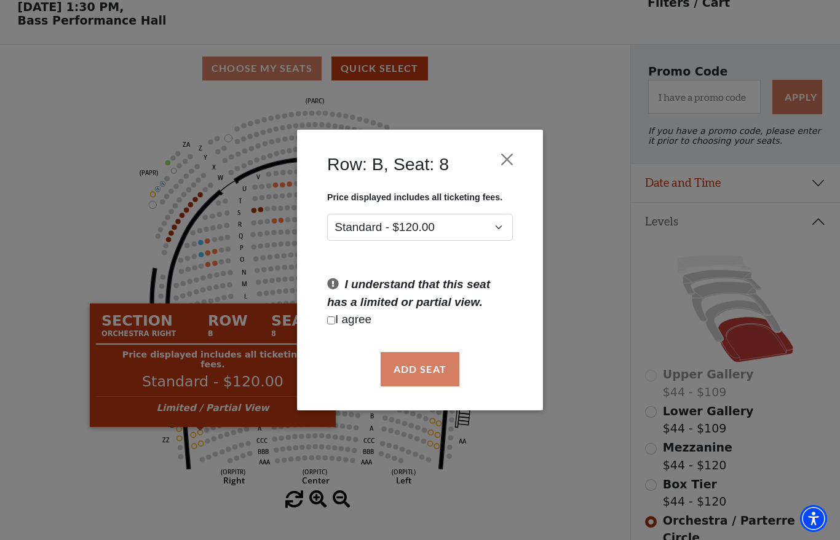
click at [506, 154] on button "Close" at bounding box center [506, 159] width 23 height 23
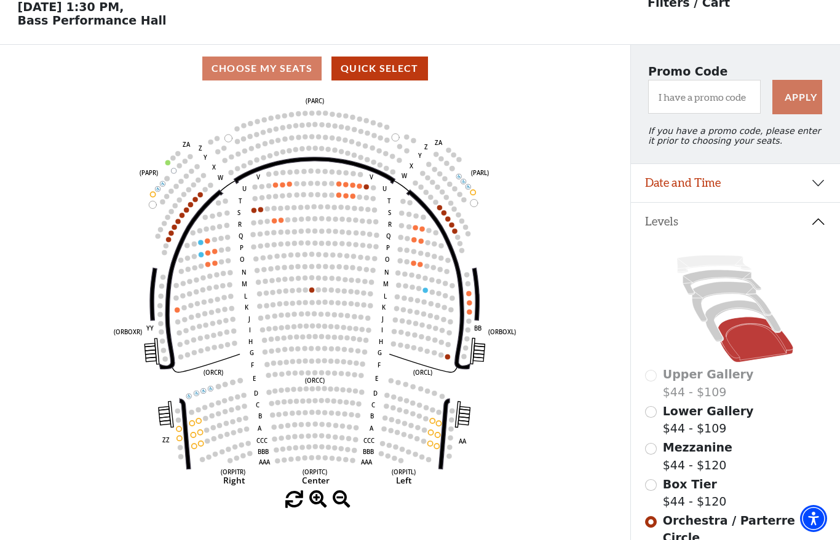
click at [649, 491] on input "Box Tier$44 - $120\a" at bounding box center [651, 485] width 12 height 12
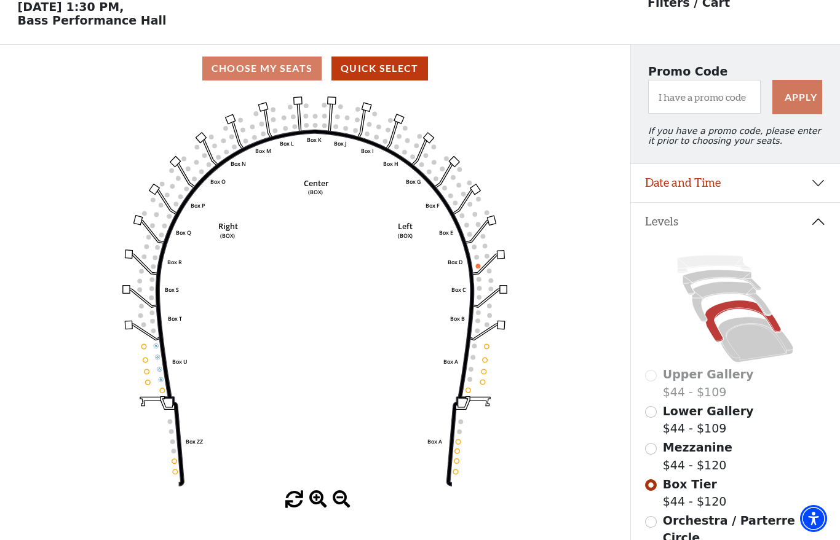
click at [646, 459] on div "Mezzanine $44 - $120" at bounding box center [735, 456] width 180 height 35
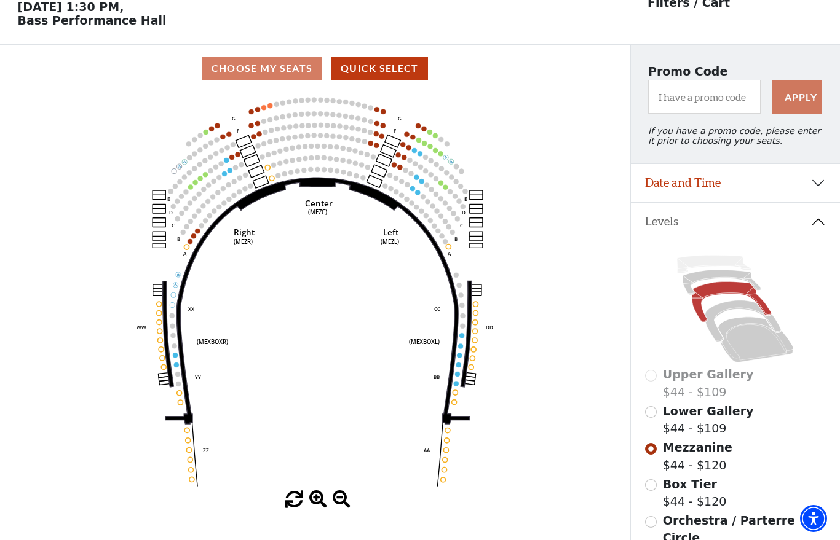
click at [647, 418] on input "Lower Gallery$44 - $109\a" at bounding box center [651, 412] width 12 height 12
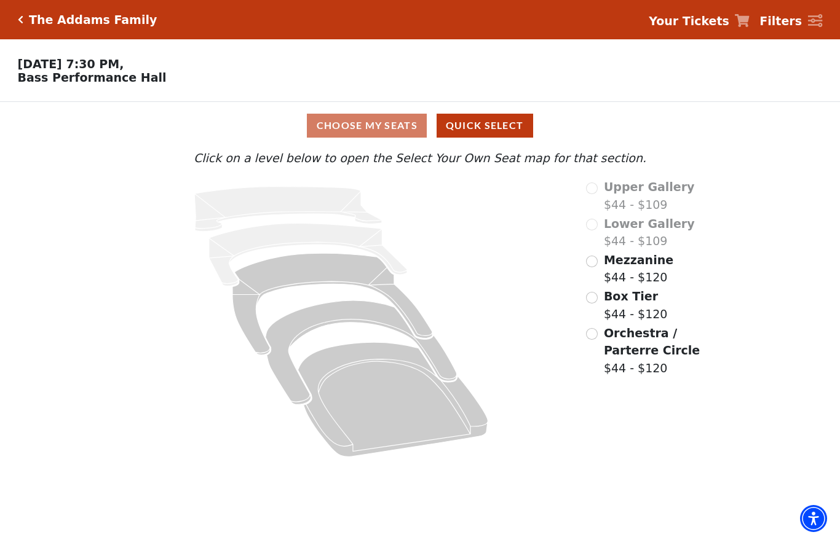
click at [625, 358] on label "Orchestra / Parterre Circle $44 - $120" at bounding box center [665, 351] width 122 height 53
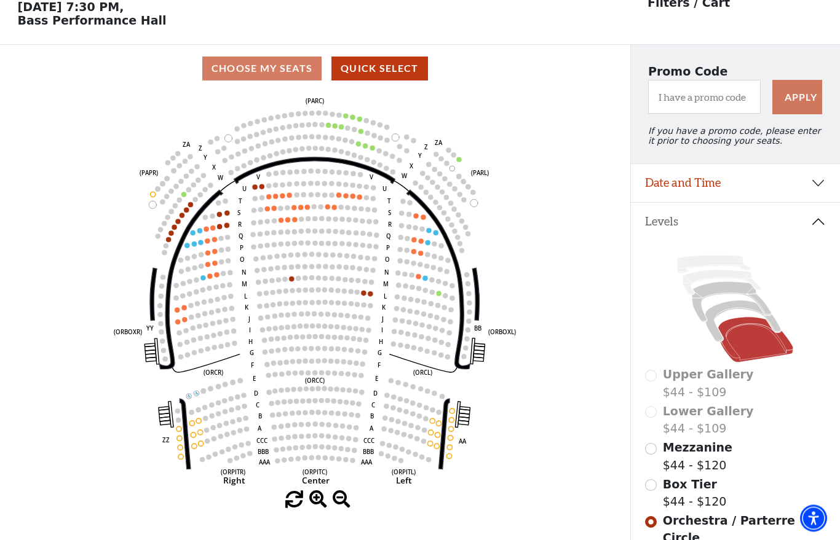
scroll to position [57, 0]
click at [366, 292] on icon "Left (ORPITL) Right (ORPITR) Center (ORPITC) ZZ AA YY BB ZA ZA (ORCL) (ORCR) (O…" at bounding box center [314, 291] width 567 height 399
click at [365, 295] on circle at bounding box center [363, 293] width 5 height 5
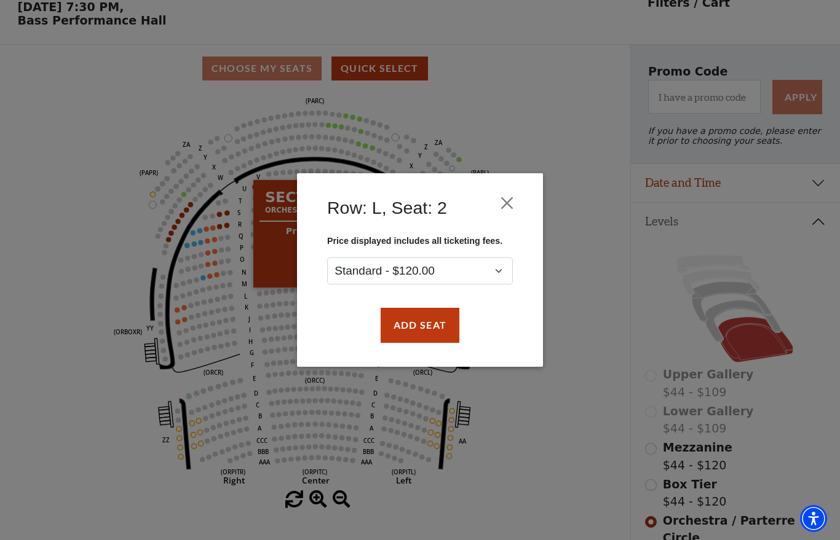
click at [511, 200] on button "Close" at bounding box center [506, 203] width 23 height 23
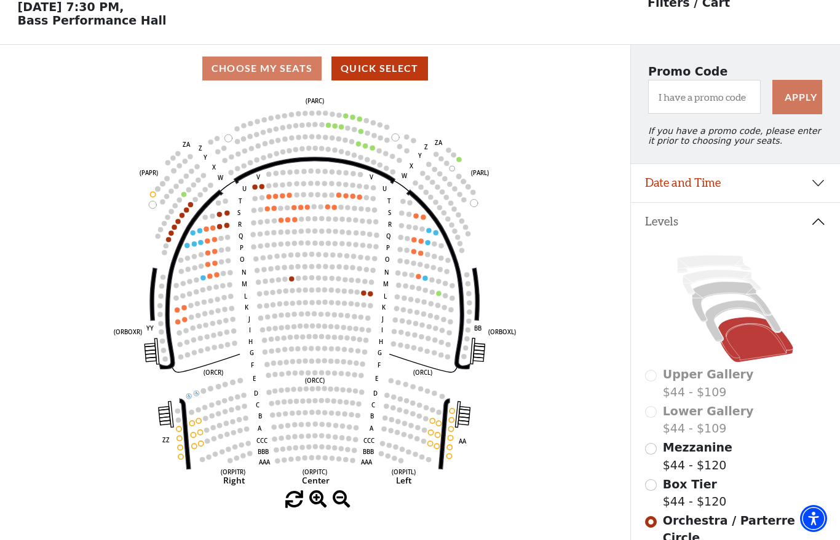
click at [369, 296] on circle at bounding box center [370, 293] width 5 height 5
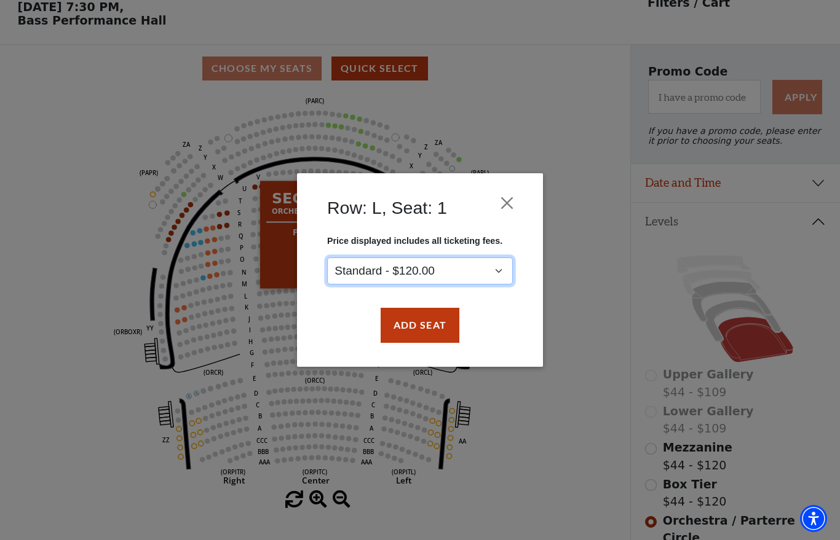
click at [499, 269] on select "Standard - $120.00" at bounding box center [420, 272] width 186 height 28
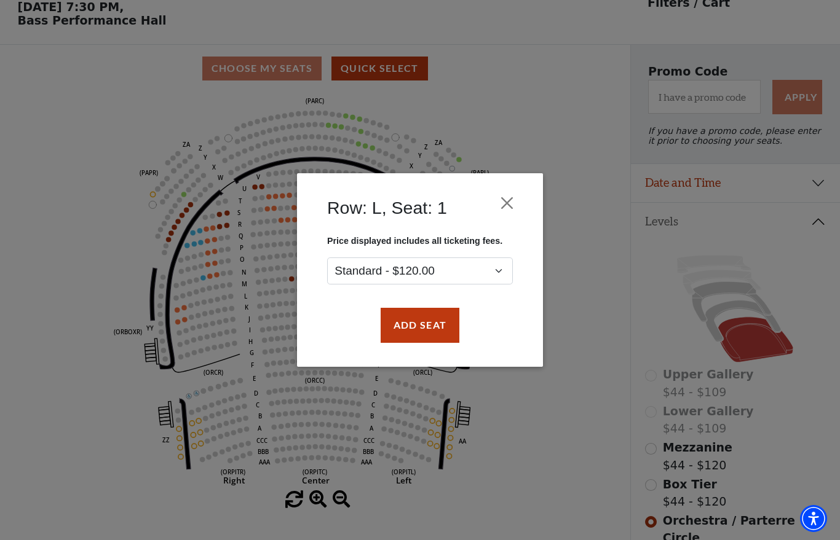
click at [504, 204] on button "Close" at bounding box center [506, 203] width 23 height 23
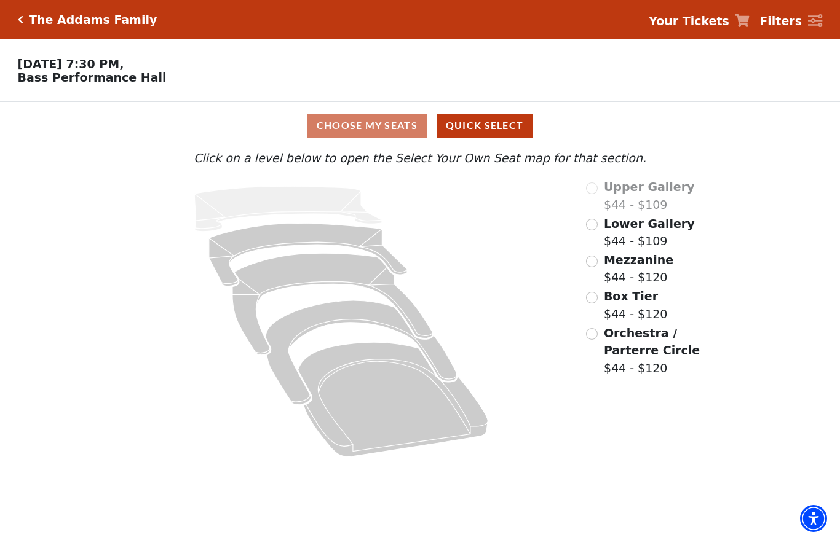
click at [628, 359] on label "Orchestra / Parterre Circle $44 - $120" at bounding box center [665, 351] width 122 height 53
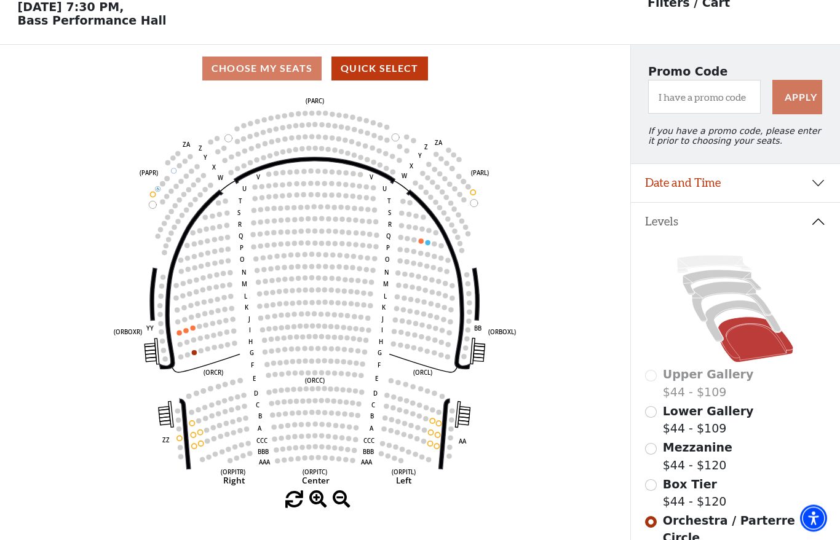
scroll to position [57, 0]
click at [649, 491] on input "Box Tier$44 - $120\a" at bounding box center [651, 485] width 12 height 12
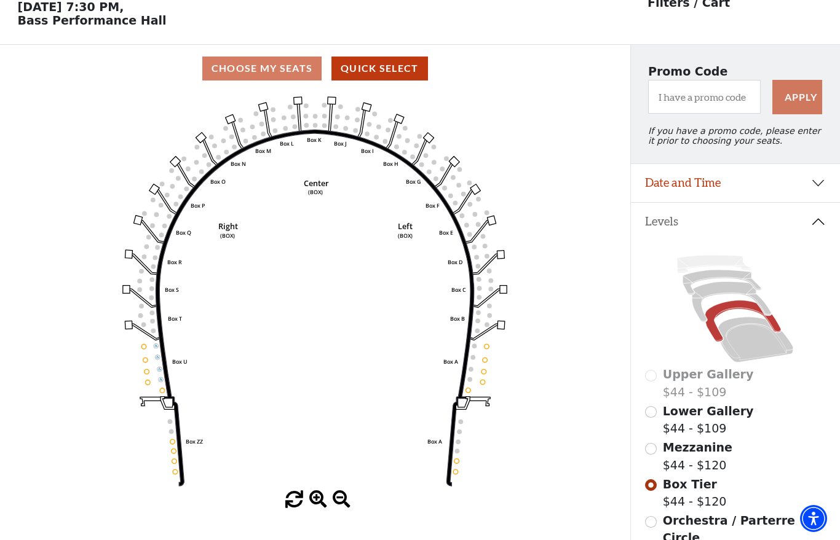
click at [646, 455] on input "Mezzanine$44 - $120\a" at bounding box center [651, 449] width 12 height 12
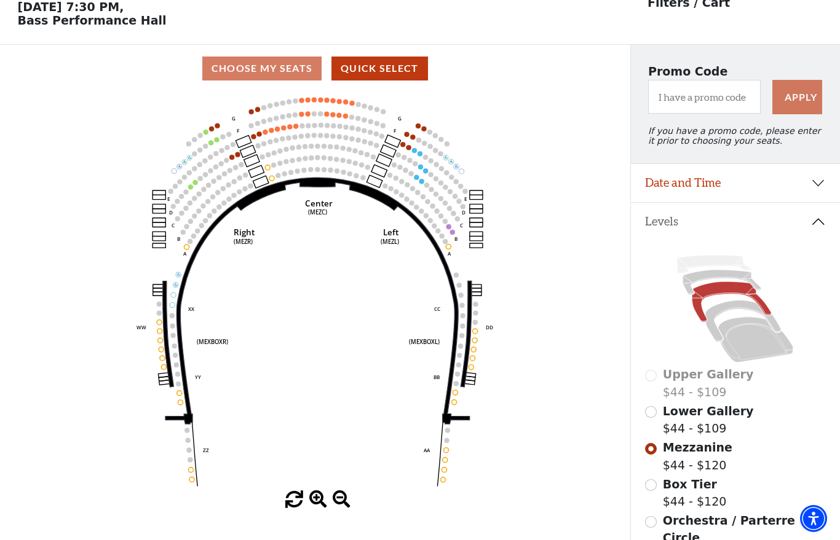
click at [647, 418] on input "Lower Gallery$44 - $109\a" at bounding box center [651, 412] width 12 height 12
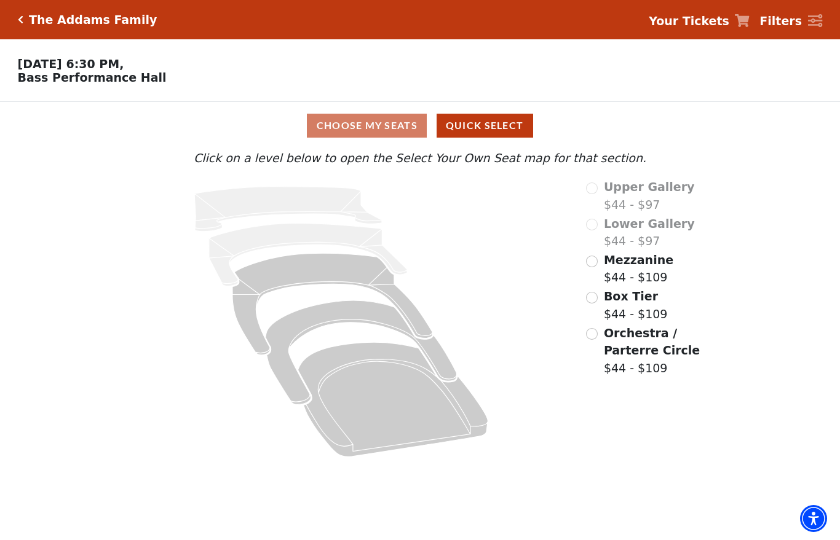
click at [597, 333] on input "Orchestra / Parterre Circle$44 - $109\a" at bounding box center [592, 334] width 12 height 12
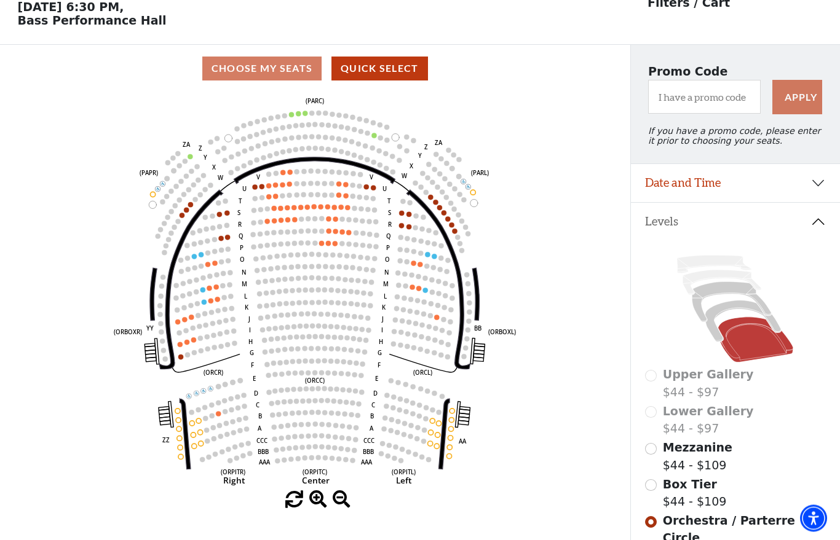
scroll to position [57, 0]
click at [428, 255] on circle at bounding box center [427, 254] width 5 height 5
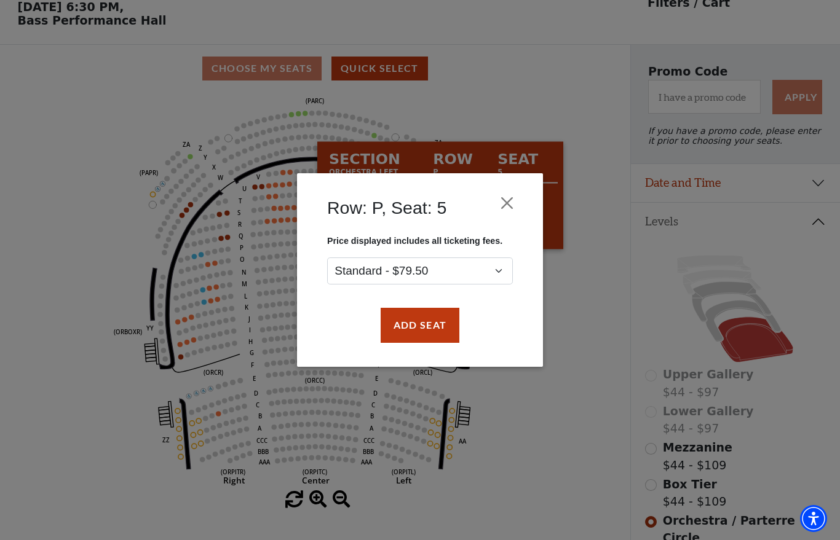
click at [511, 197] on button "Close" at bounding box center [506, 203] width 23 height 23
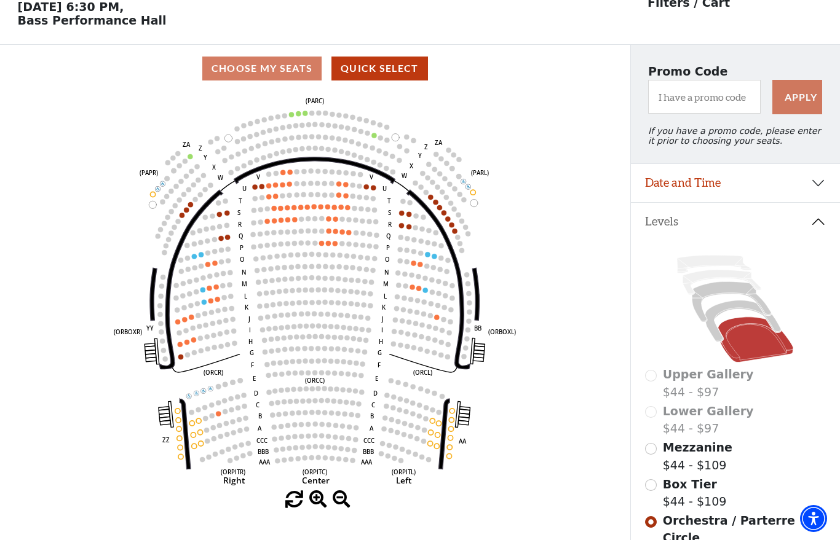
click at [432, 258] on circle at bounding box center [434, 256] width 5 height 5
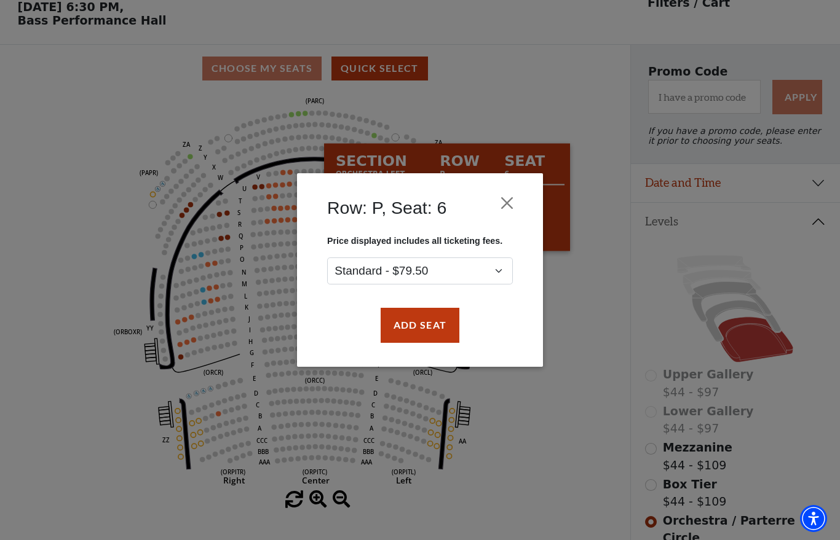
click at [507, 199] on button "Close" at bounding box center [506, 203] width 23 height 23
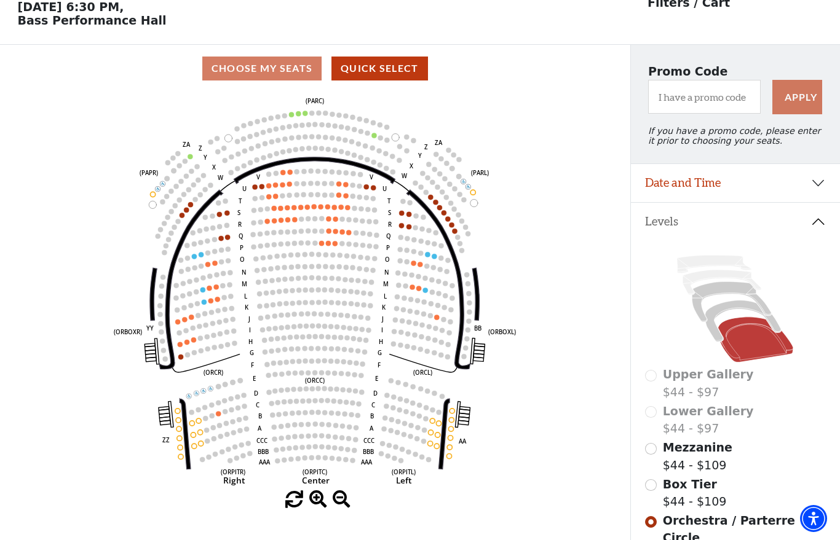
click at [655, 484] on input "Box Tier$44 - $109\a" at bounding box center [651, 485] width 12 height 12
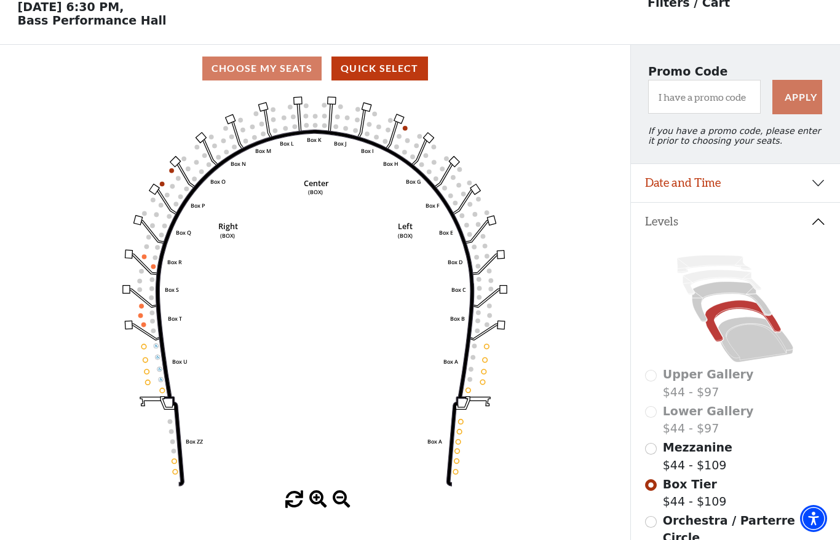
click at [164, 186] on circle at bounding box center [162, 183] width 5 height 5
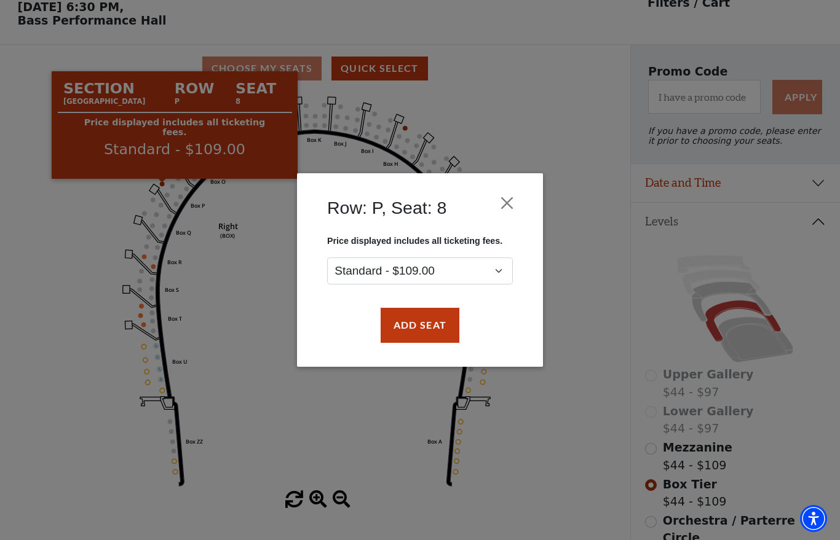
click at [507, 205] on button "Close" at bounding box center [506, 203] width 23 height 23
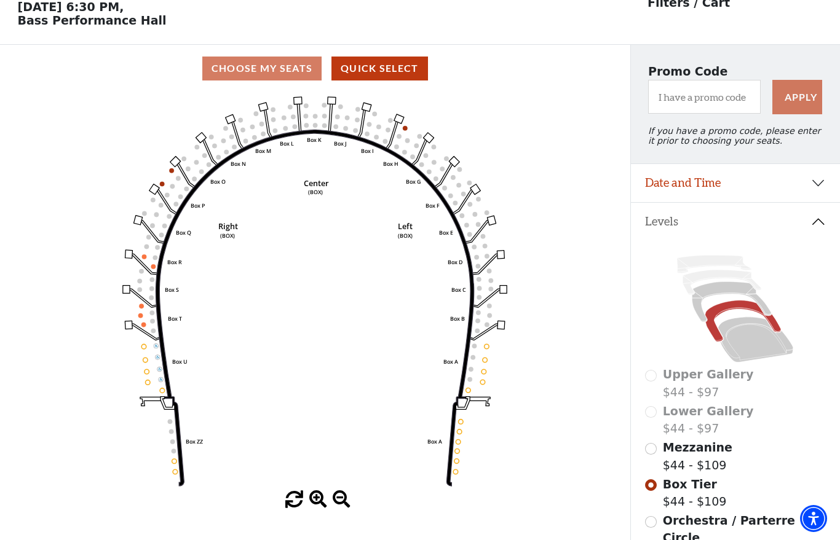
click at [690, 459] on label "Mezzanine $44 - $109" at bounding box center [697, 456] width 69 height 35
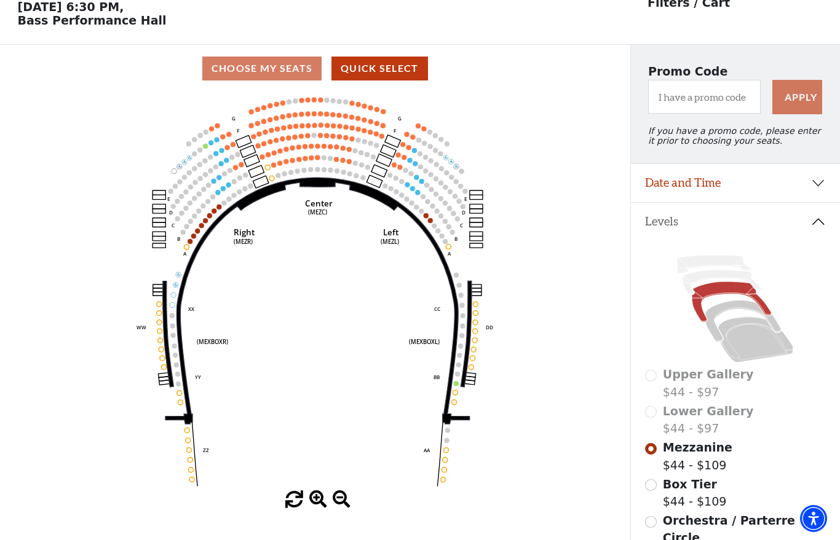
click at [432, 218] on icon "Center (MEZC) Right (MEZR) Left (MEZL) (MEXBOXR) (MEXBOXL) XX WW CC DD YY BB ZZ…" at bounding box center [314, 291] width 567 height 399
click at [425, 221] on icon "Center (MEZC) Right (MEZR) Left (MEZL) (MEXBOXR) (MEXBOXL) XX WW CC DD YY BB ZZ…" at bounding box center [314, 291] width 567 height 399
click at [428, 216] on icon "Center (MEZC) Right (MEZR) Left (MEZL) (MEXBOXR) (MEXBOXL) XX WW CC DD YY BB ZZ…" at bounding box center [314, 291] width 567 height 399
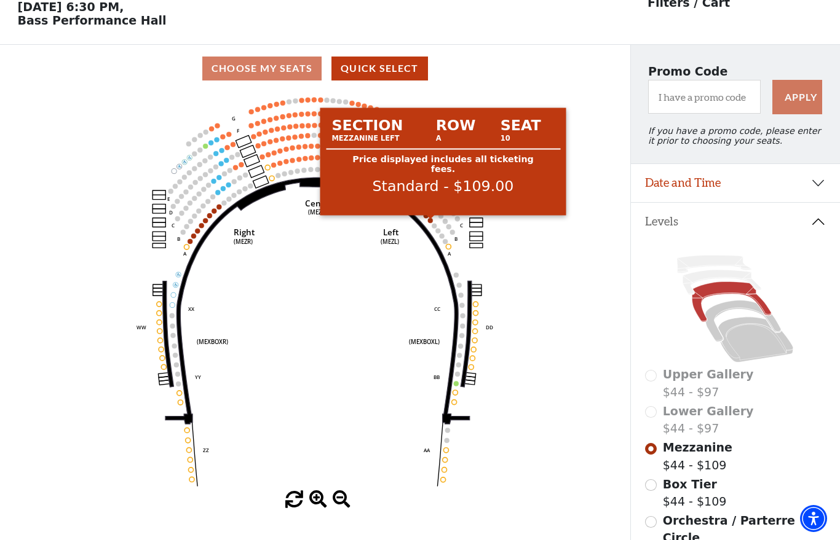
click at [432, 223] on circle at bounding box center [430, 220] width 5 height 5
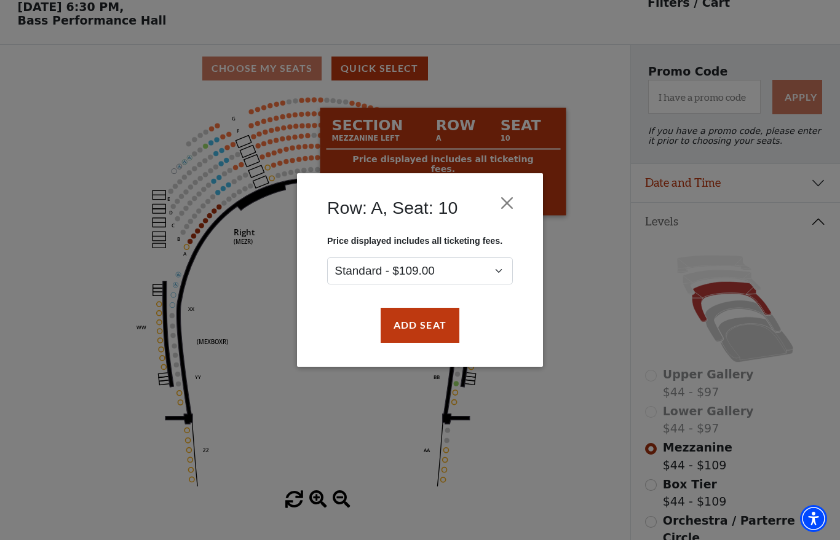
click at [507, 203] on button "Close" at bounding box center [506, 203] width 23 height 23
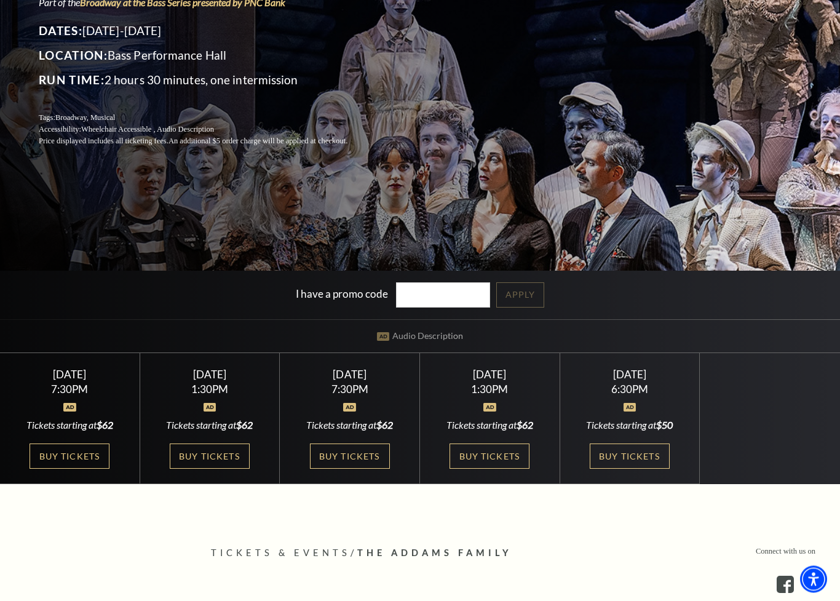
scroll to position [203, 0]
click at [226, 455] on link "Buy Tickets" at bounding box center [210, 455] width 80 height 25
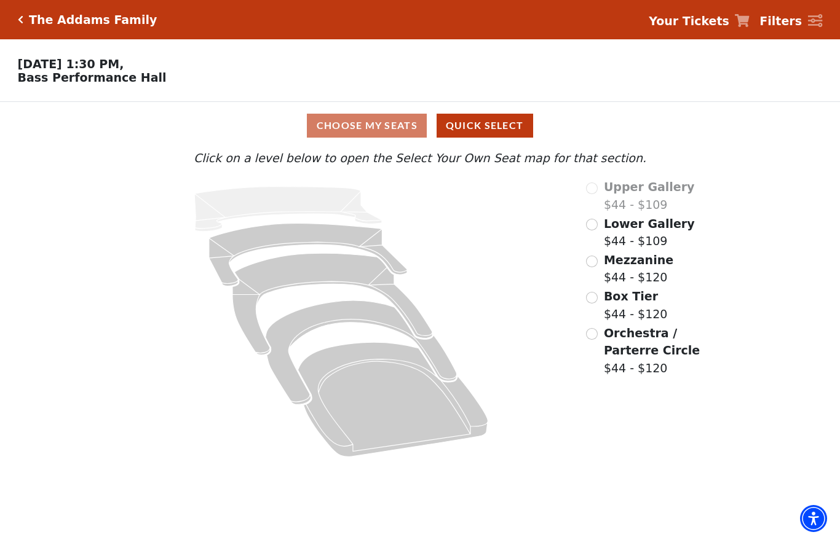
click at [595, 254] on div "Mezzanine $44 - $120" at bounding box center [656, 268] width 140 height 35
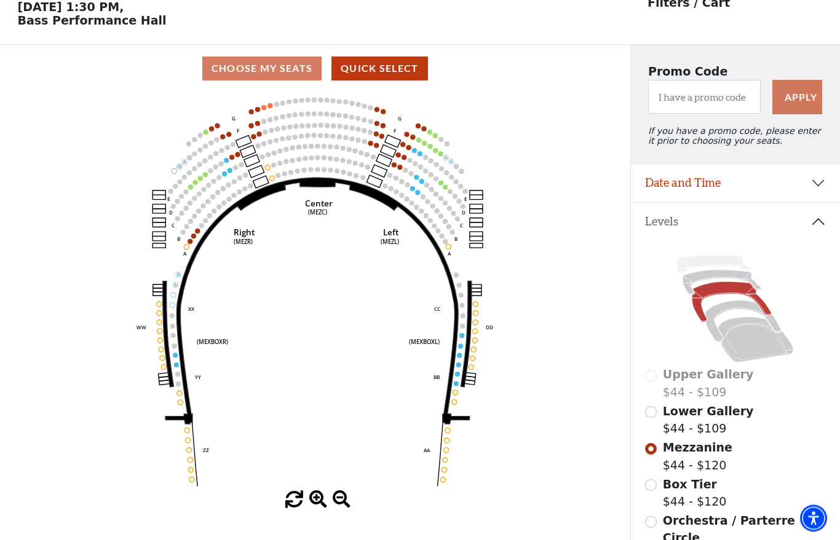
scroll to position [57, 0]
click at [650, 519] on input "Orchestra / Parterre Circle$44 - $120\a" at bounding box center [651, 522] width 12 height 12
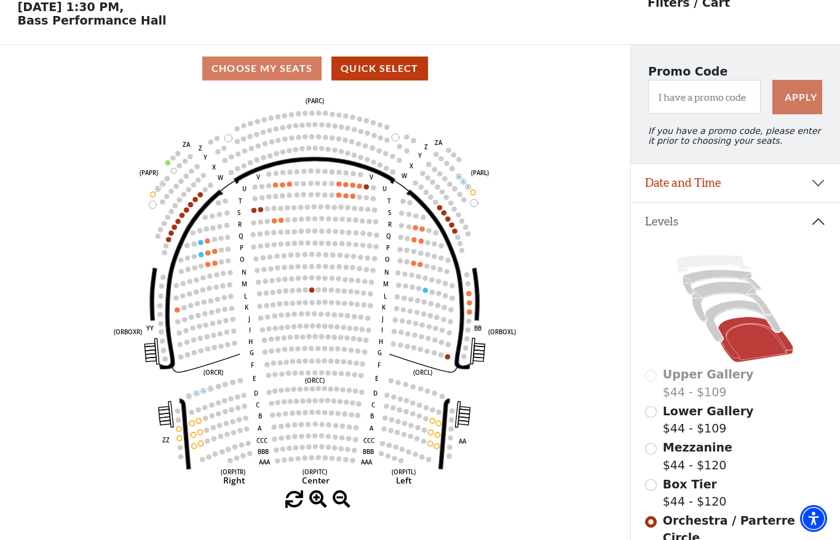
click at [275, 223] on circle at bounding box center [274, 220] width 5 height 5
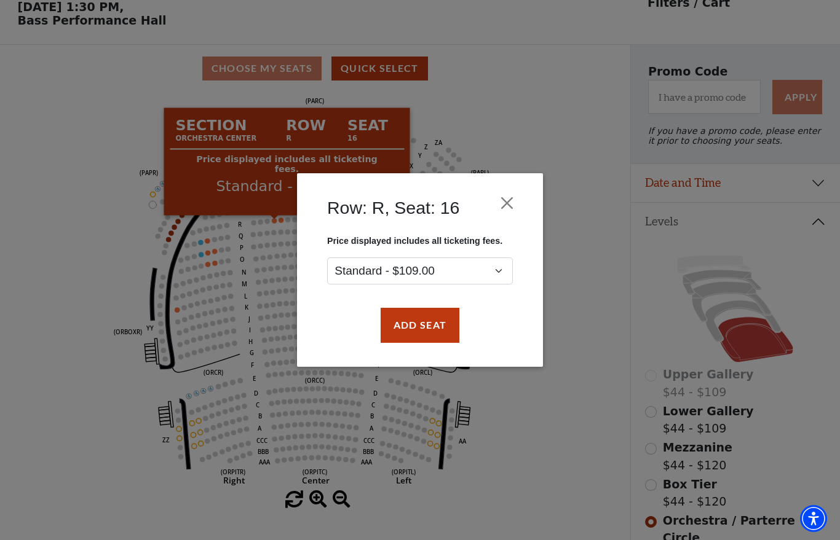
click at [507, 205] on button "Close" at bounding box center [506, 203] width 23 height 23
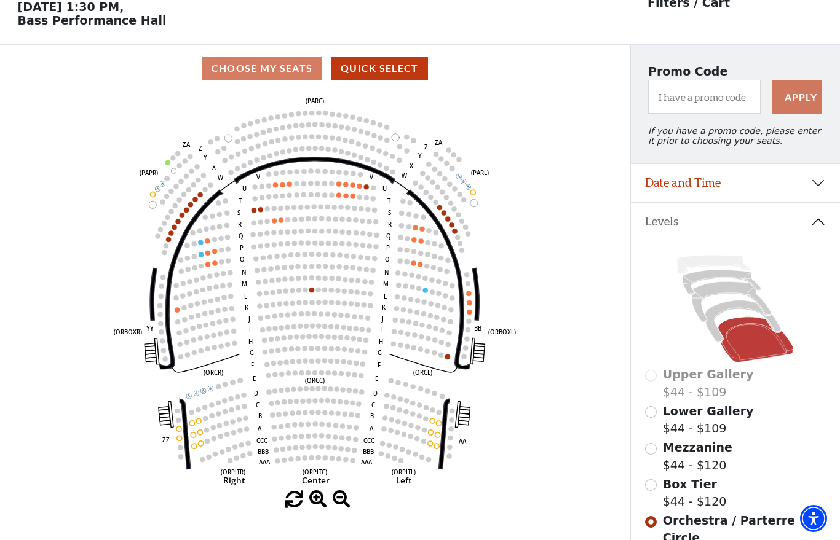
click at [312, 280] on circle at bounding box center [311, 277] width 5 height 5
click at [262, 211] on circle at bounding box center [260, 209] width 5 height 5
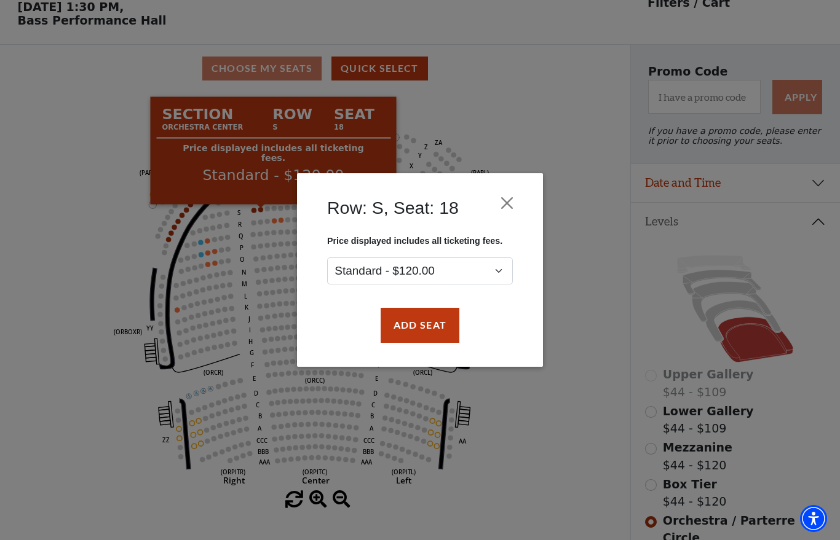
click at [505, 202] on button "Close" at bounding box center [506, 203] width 23 height 23
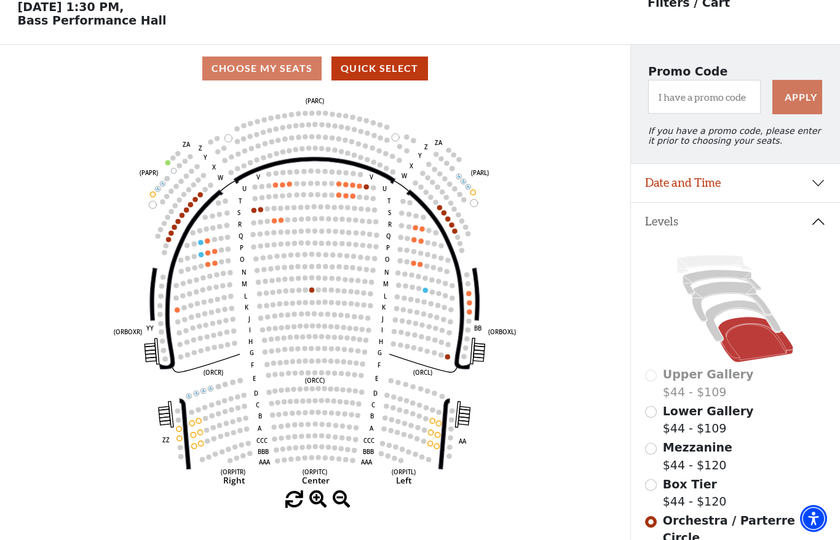
click at [653, 451] on input "Mezzanine$44 - $120\a" at bounding box center [651, 449] width 12 height 12
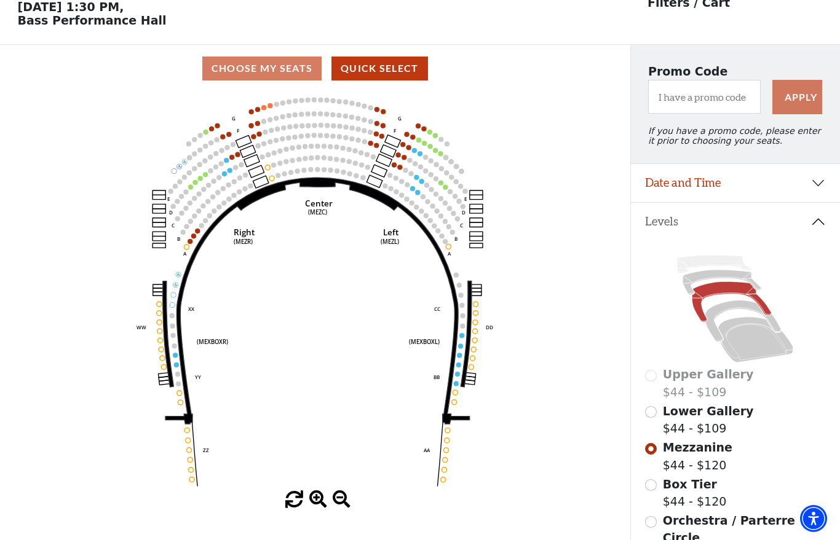
click at [755, 346] on icon at bounding box center [755, 339] width 75 height 45
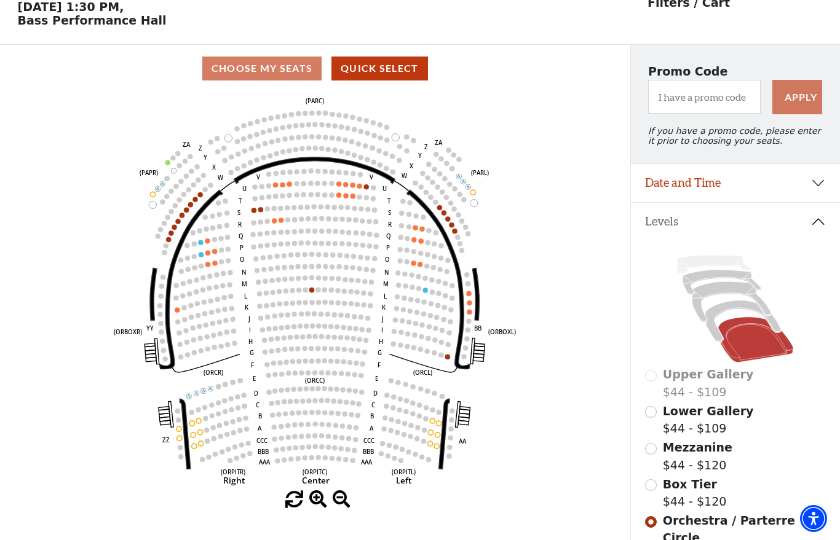
click at [275, 223] on circle at bounding box center [274, 220] width 5 height 5
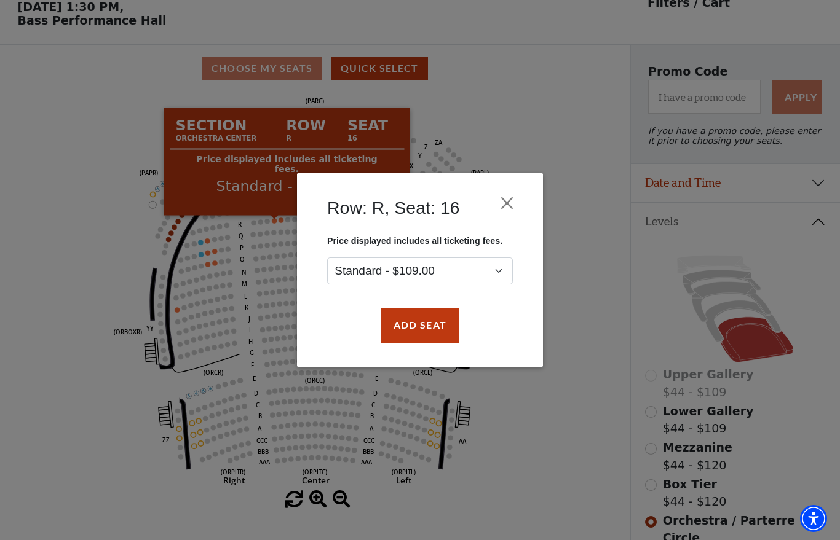
click at [511, 200] on button "Close" at bounding box center [506, 203] width 23 height 23
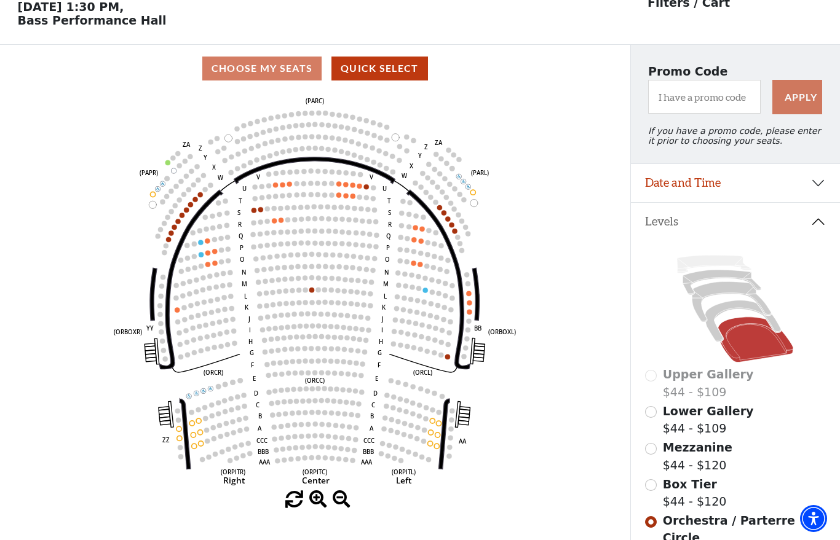
click at [254, 211] on circle at bounding box center [253, 210] width 5 height 5
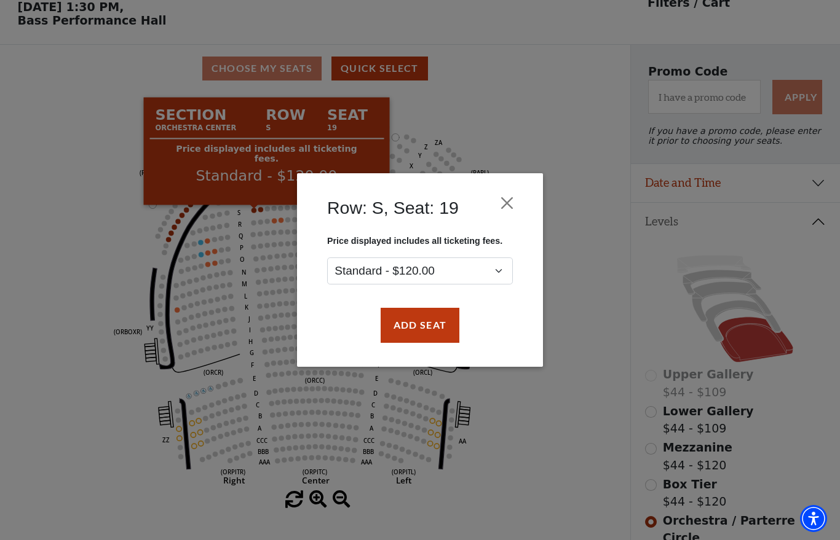
click at [507, 200] on button "Close" at bounding box center [506, 203] width 23 height 23
